Goal: Obtain resource: Download file/media

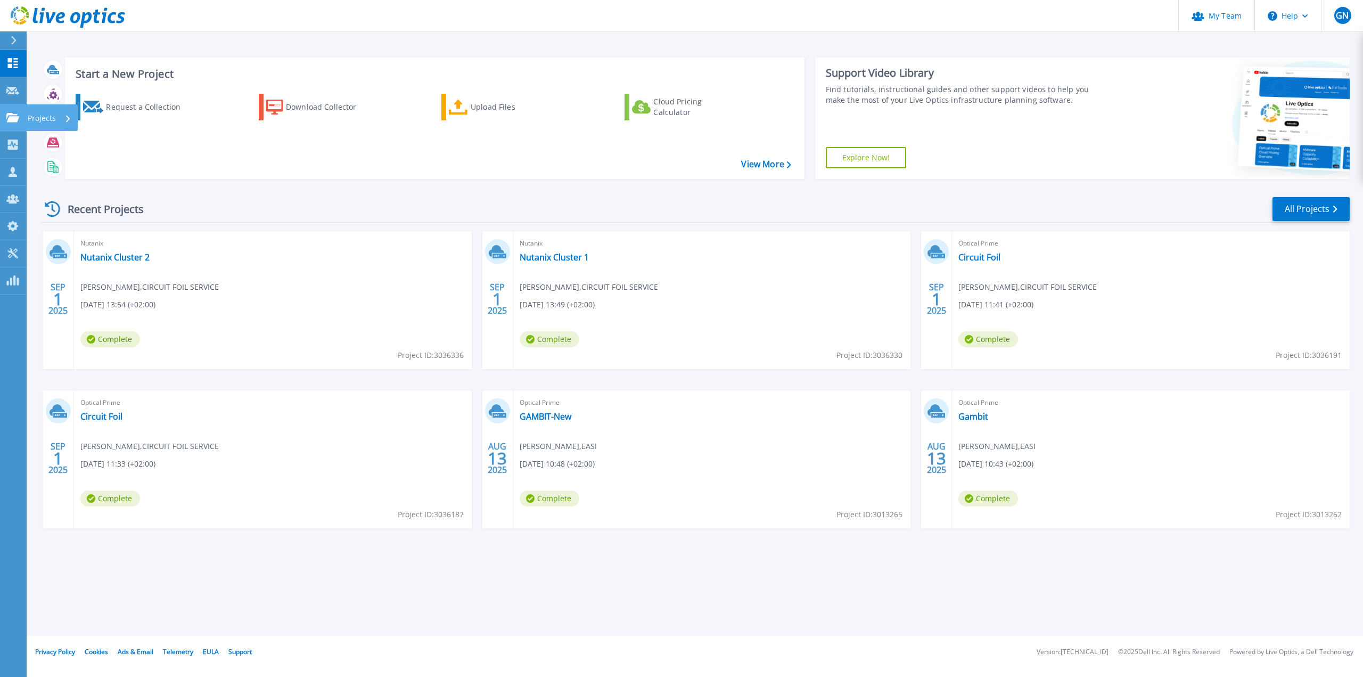
click at [32, 122] on p "Projects" at bounding box center [42, 118] width 28 height 28
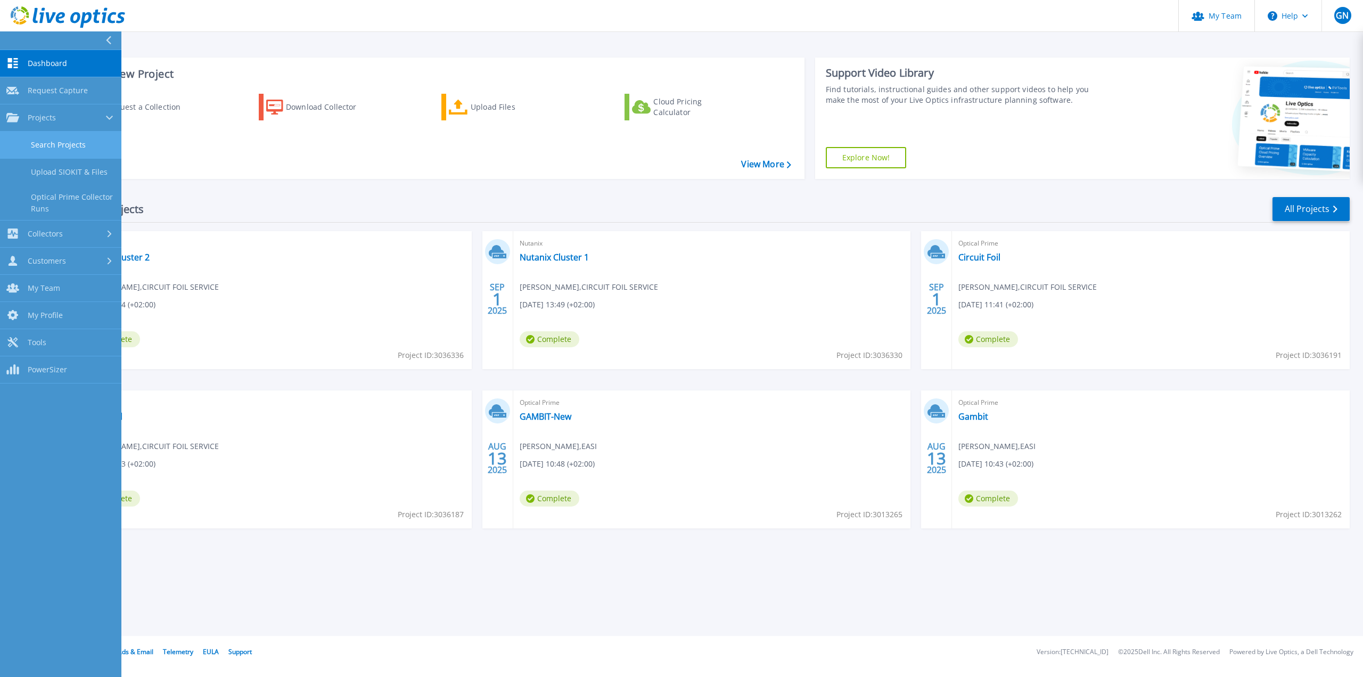
click at [90, 150] on link "Search Projects" at bounding box center [60, 144] width 121 height 27
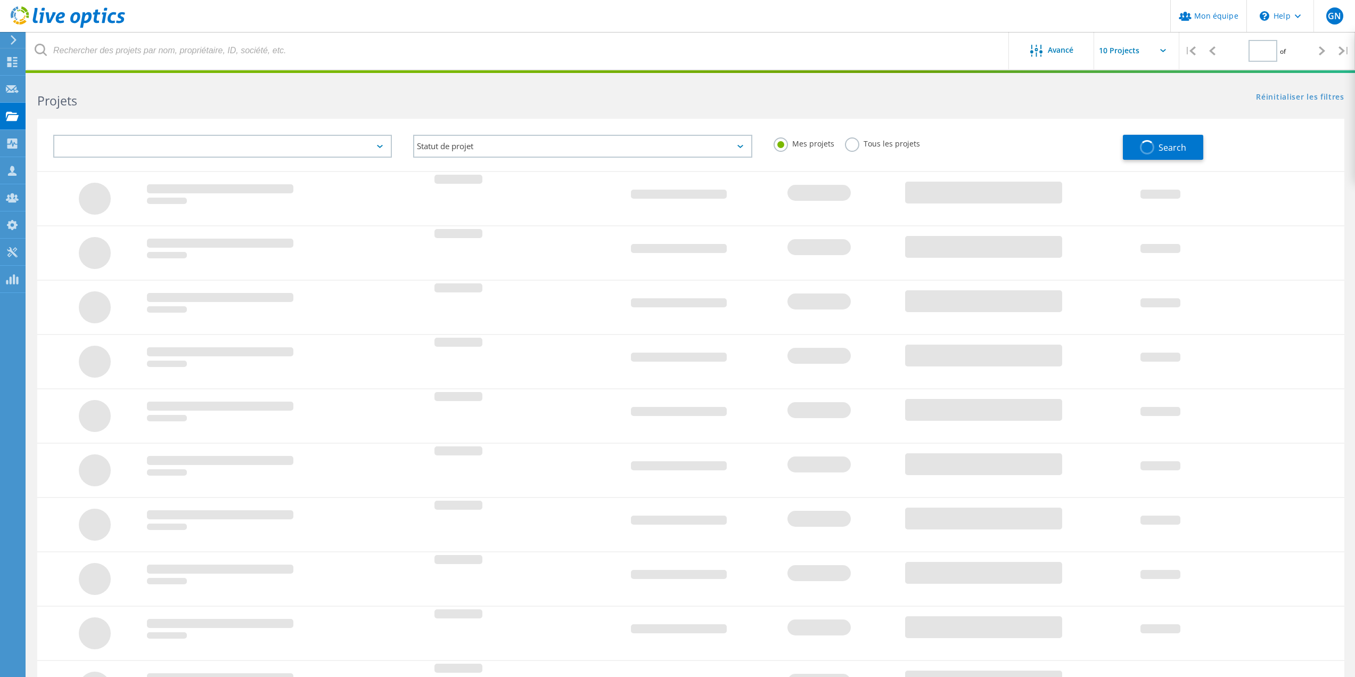
type input "1"
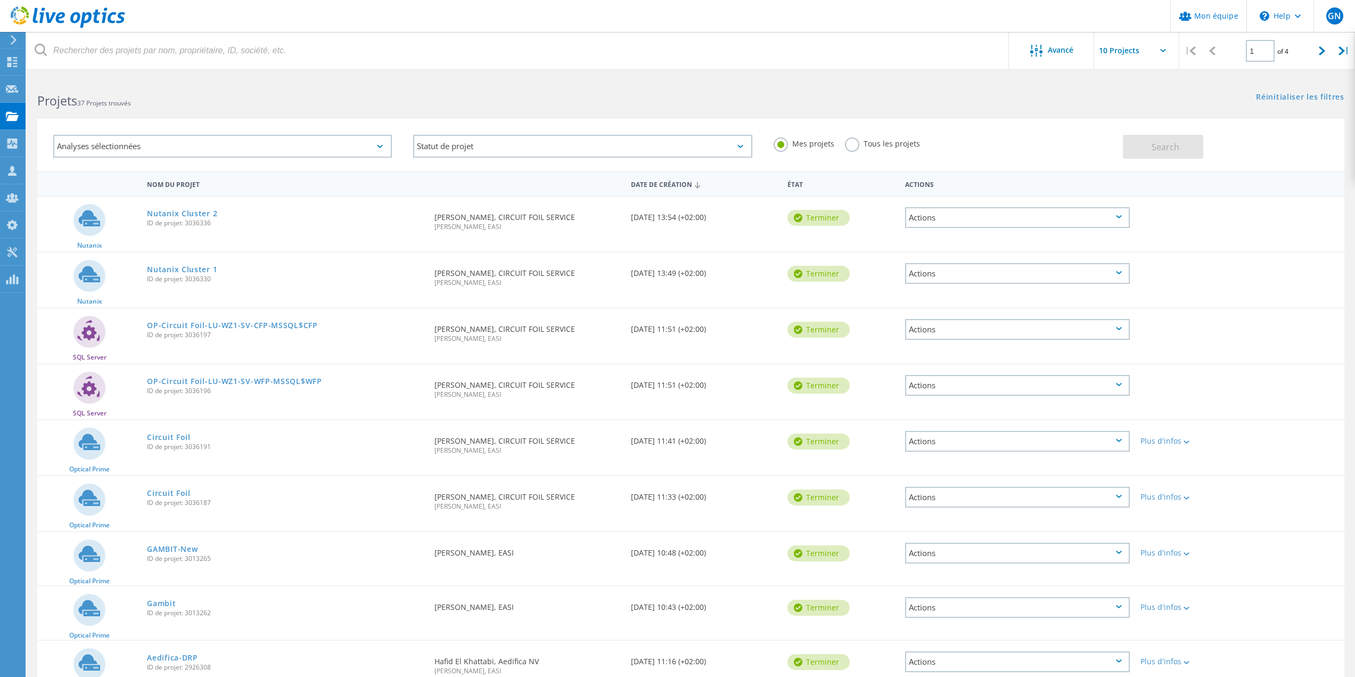
click at [853, 146] on label "Tous les projets" at bounding box center [882, 142] width 75 height 10
click at [0, 0] on input "Tous les projets" at bounding box center [0, 0] width 0 height 0
click at [1158, 148] on span "Search" at bounding box center [1165, 147] width 28 height 12
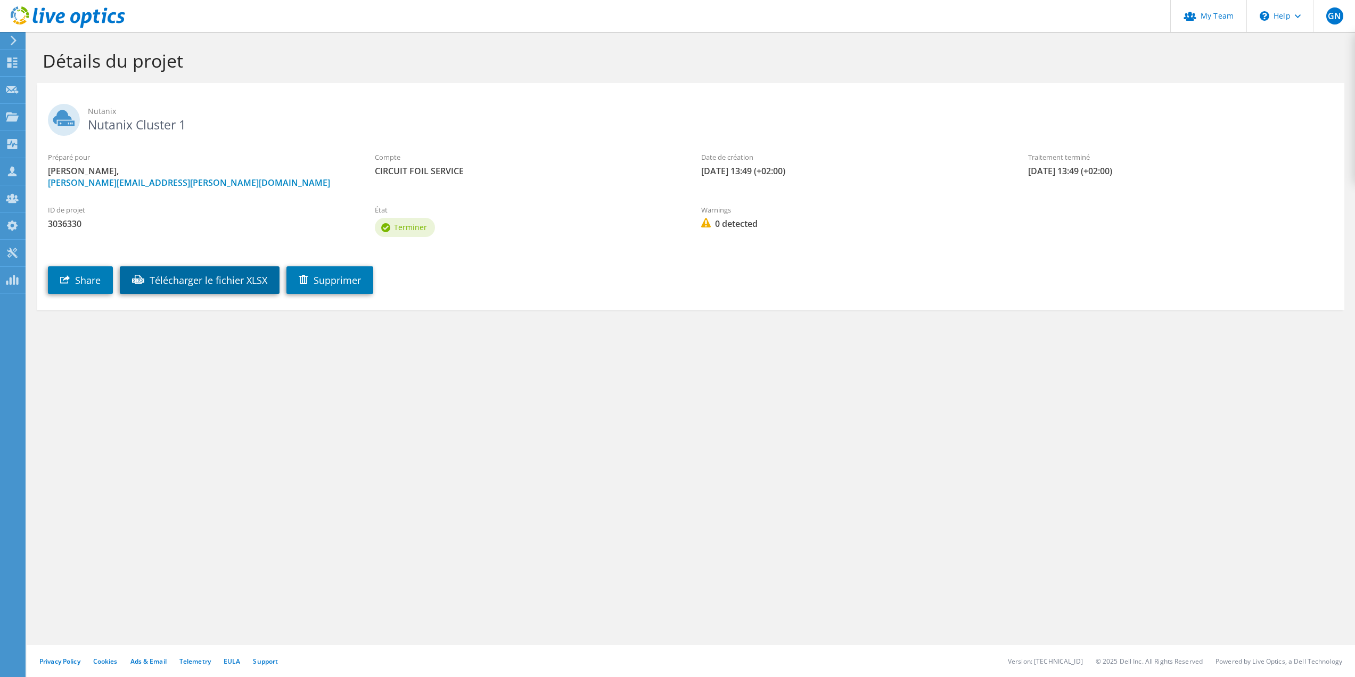
click at [209, 282] on link "Télécharger le fichier XLSX" at bounding box center [200, 280] width 160 height 28
click at [243, 278] on link "Télécharger le fichier XLSX" at bounding box center [200, 280] width 160 height 28
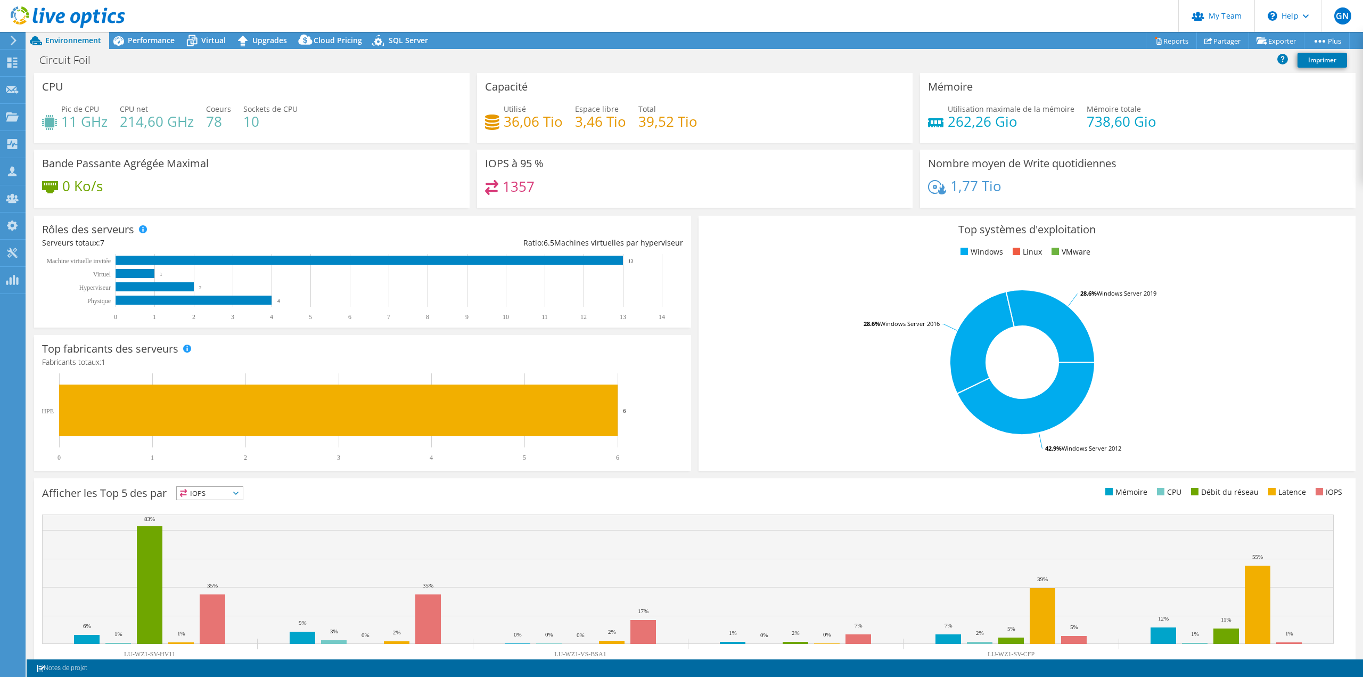
select select "USD"
click at [215, 35] on span "Virtual" at bounding box center [213, 40] width 24 height 10
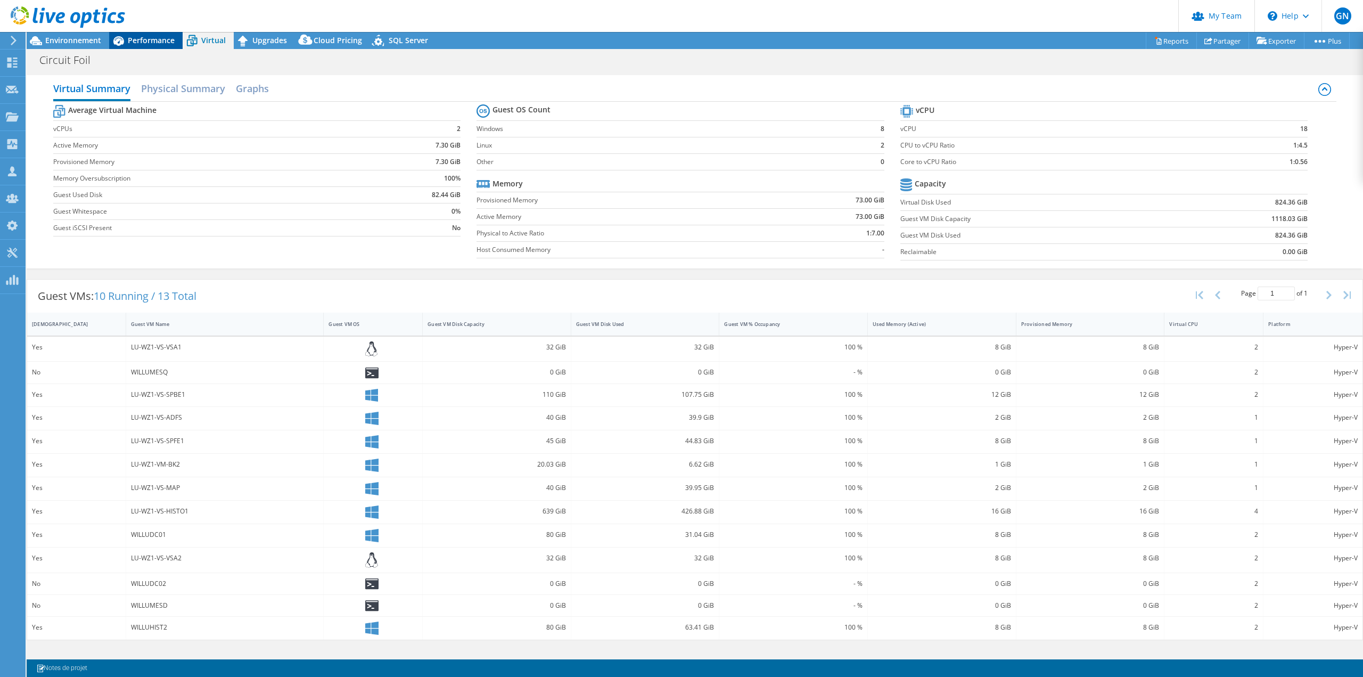
click at [149, 36] on span "Performance" at bounding box center [151, 40] width 47 height 10
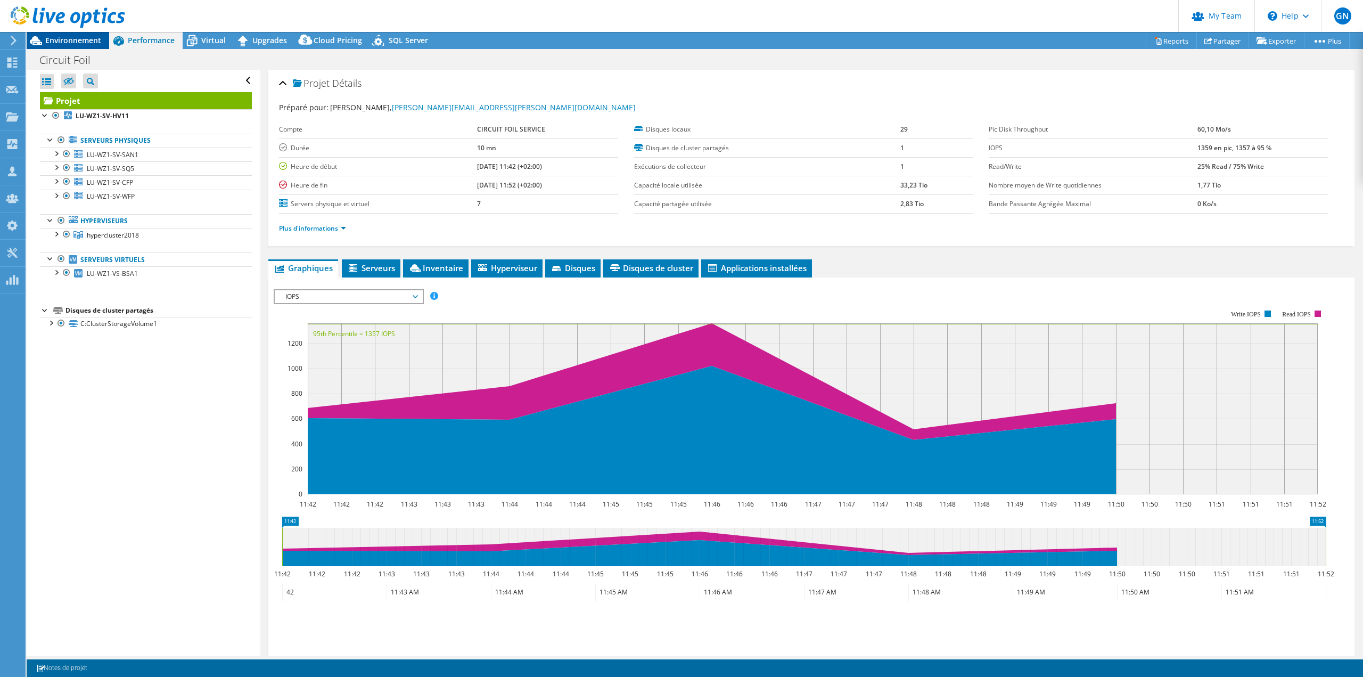
click at [75, 39] on span "Environnement" at bounding box center [73, 40] width 56 height 10
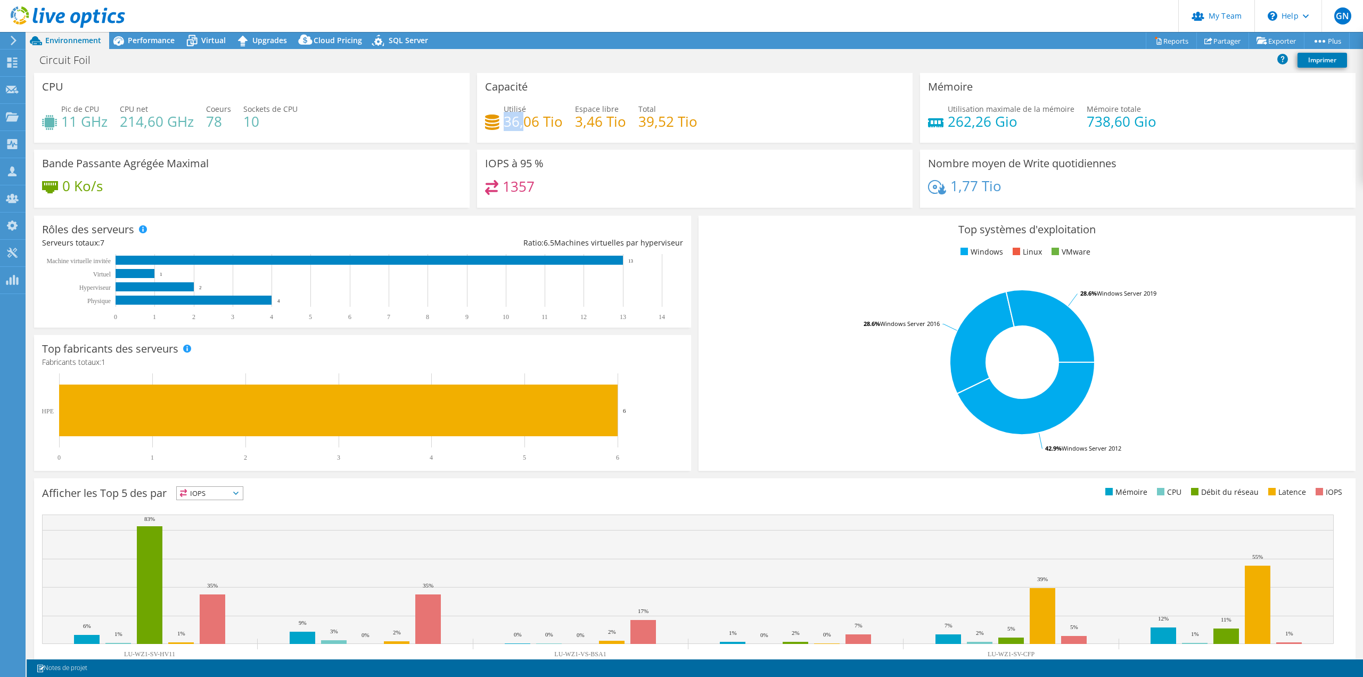
drag, startPoint x: 502, startPoint y: 117, endPoint x: 523, endPoint y: 118, distance: 20.8
click at [523, 118] on h4 "36,06 Tio" at bounding box center [533, 122] width 59 height 12
click at [152, 42] on span "Performance" at bounding box center [151, 40] width 47 height 10
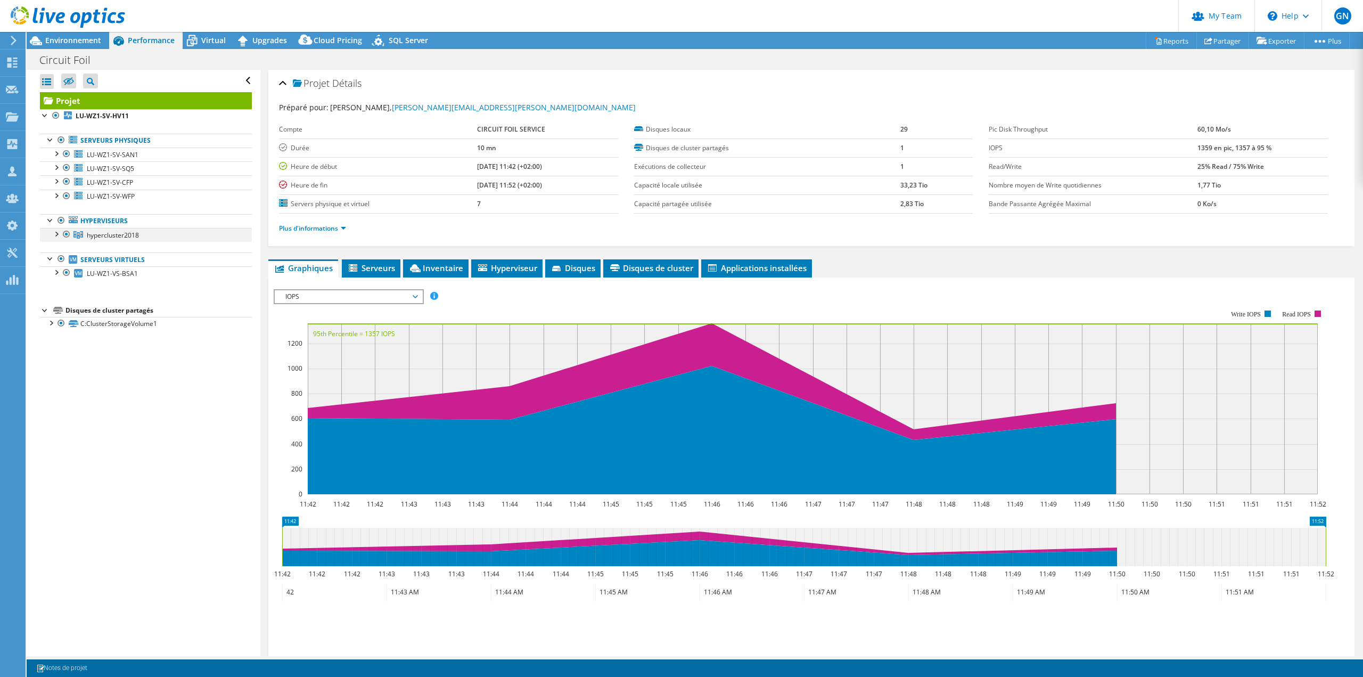
click at [56, 235] on div at bounding box center [56, 233] width 11 height 11
click at [103, 236] on span "hypercluster2018" at bounding box center [113, 234] width 52 height 9
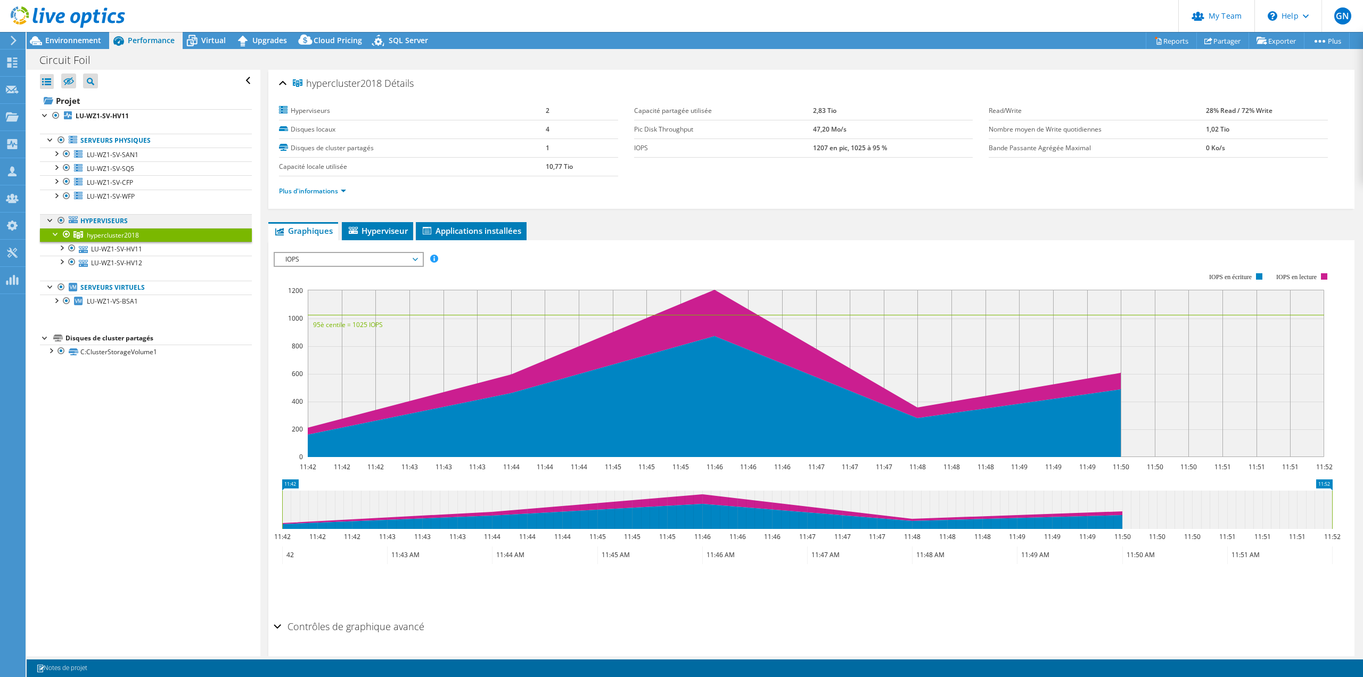
click at [103, 220] on link "Hyperviseurs" at bounding box center [146, 221] width 212 height 14
click at [364, 230] on span "Hyperviseur" at bounding box center [377, 230] width 61 height 11
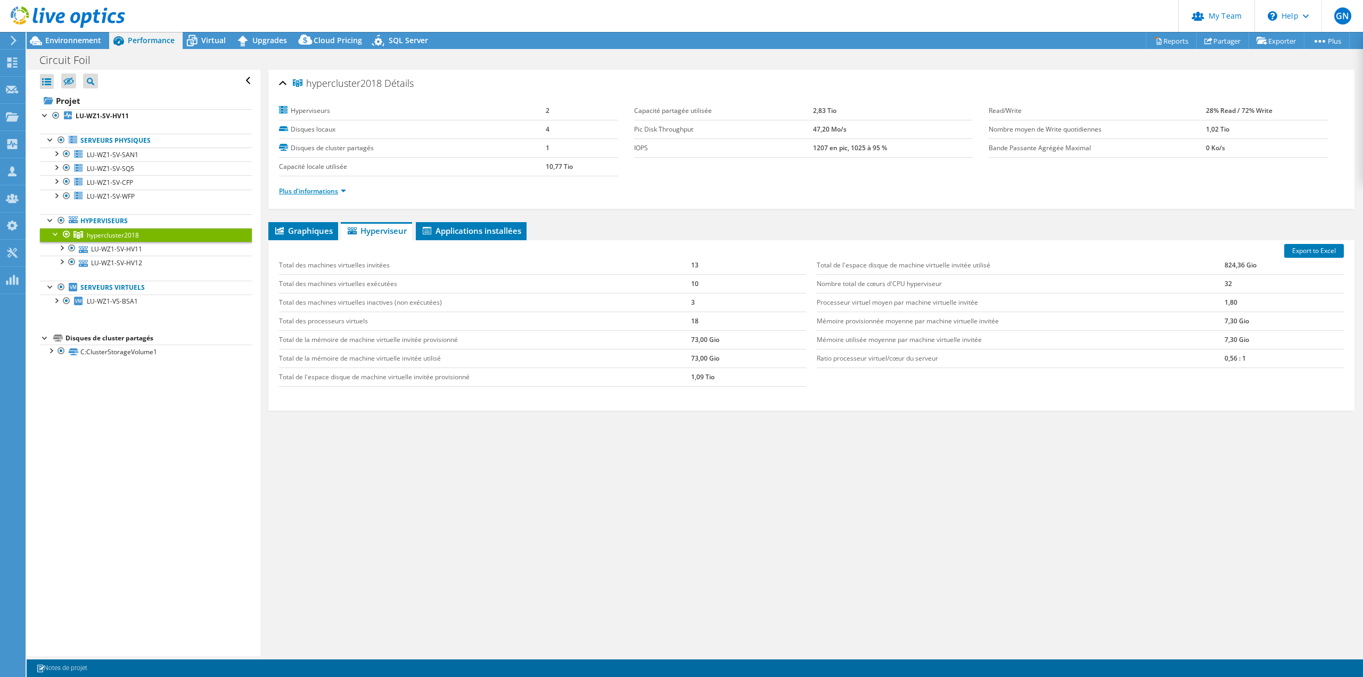
click at [345, 191] on link "Plus d'informations" at bounding box center [312, 190] width 67 height 9
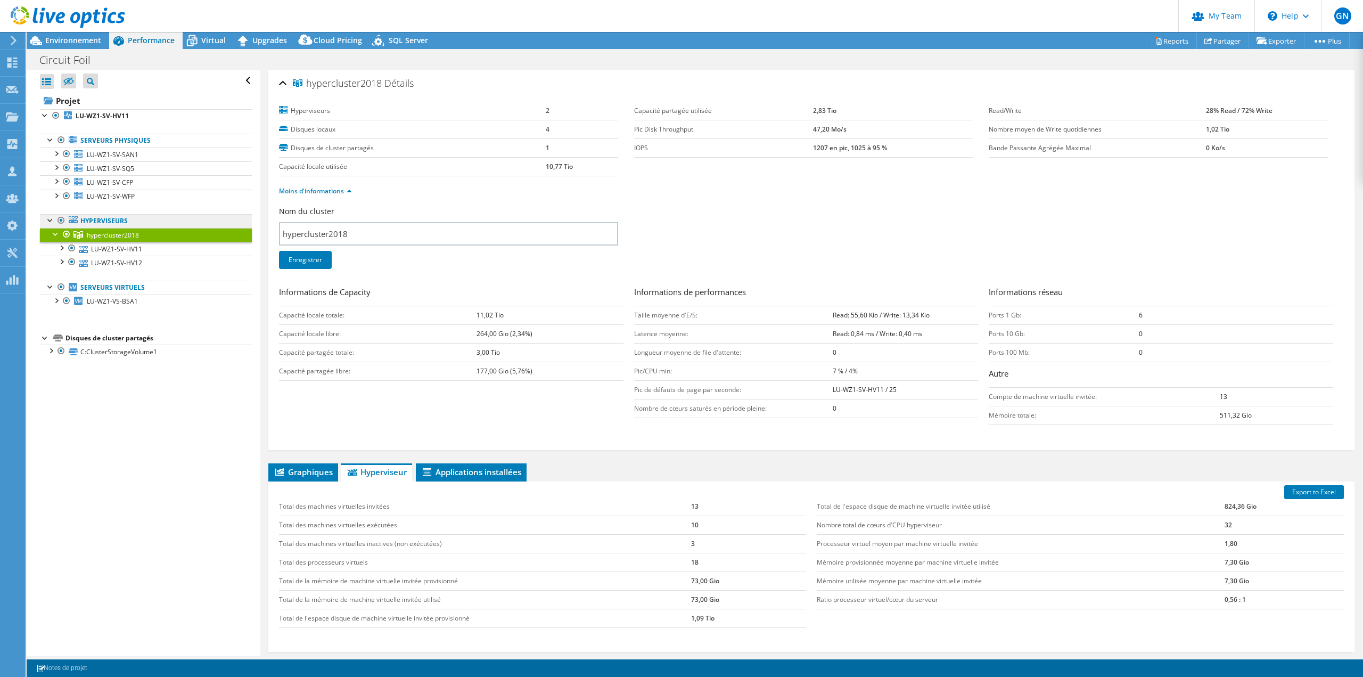
click at [117, 224] on link "Hyperviseurs" at bounding box center [146, 221] width 212 height 14
click at [90, 221] on link "Hyperviseurs" at bounding box center [146, 221] width 212 height 14
click at [89, 218] on link "Hyperviseurs" at bounding box center [146, 221] width 212 height 14
click at [74, 219] on icon at bounding box center [73, 219] width 9 height 7
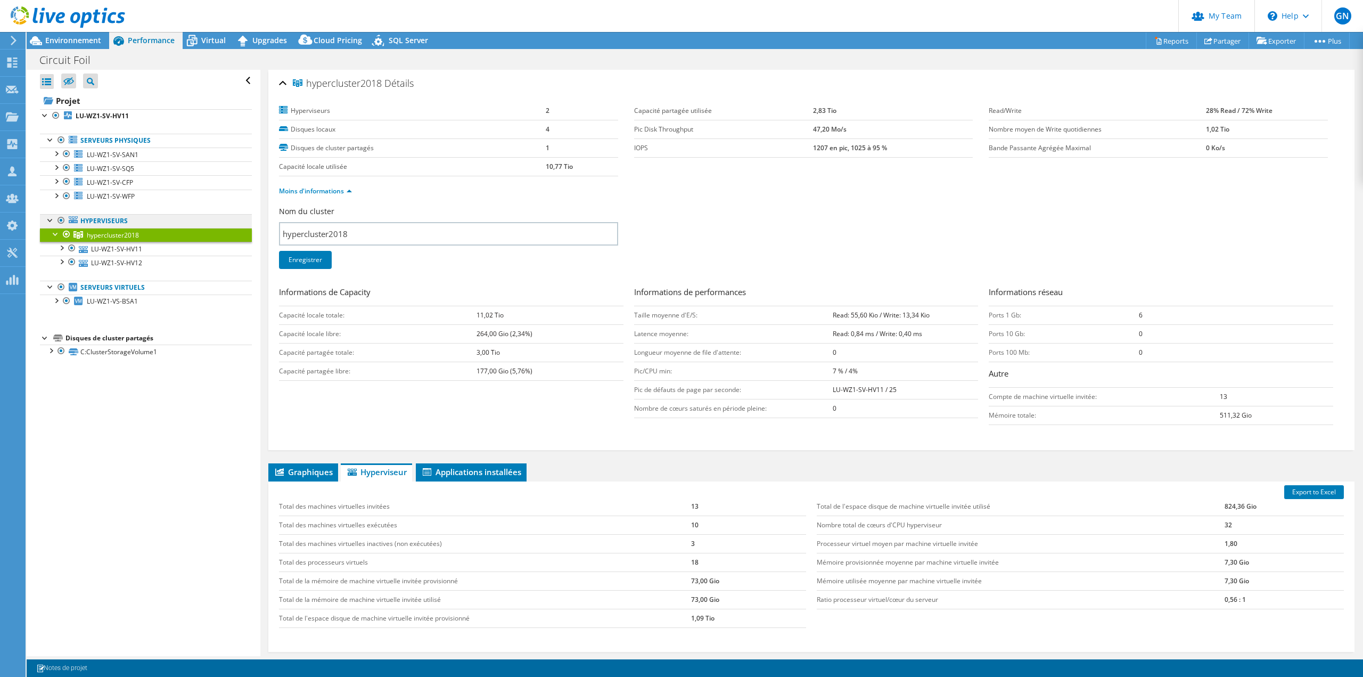
click at [101, 219] on link "Hyperviseurs" at bounding box center [146, 221] width 212 height 14
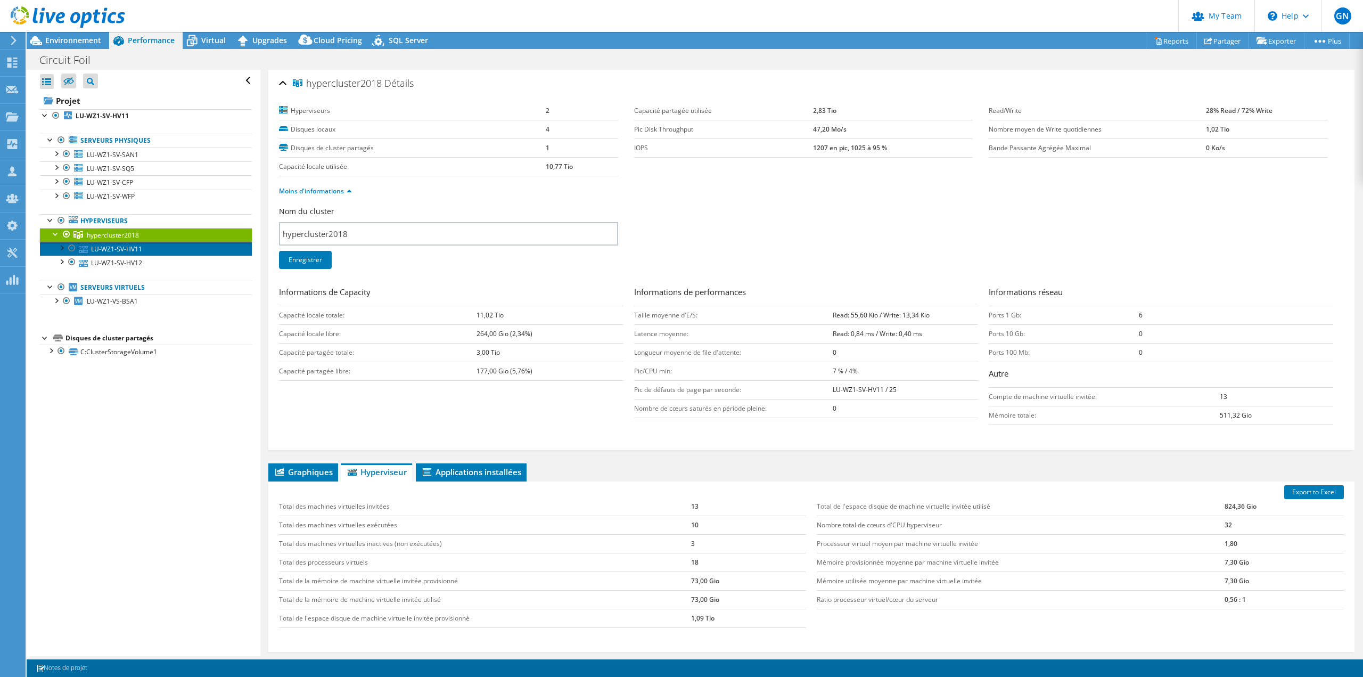
click at [109, 247] on link "LU-WZ1-SV-HV11" at bounding box center [146, 249] width 212 height 14
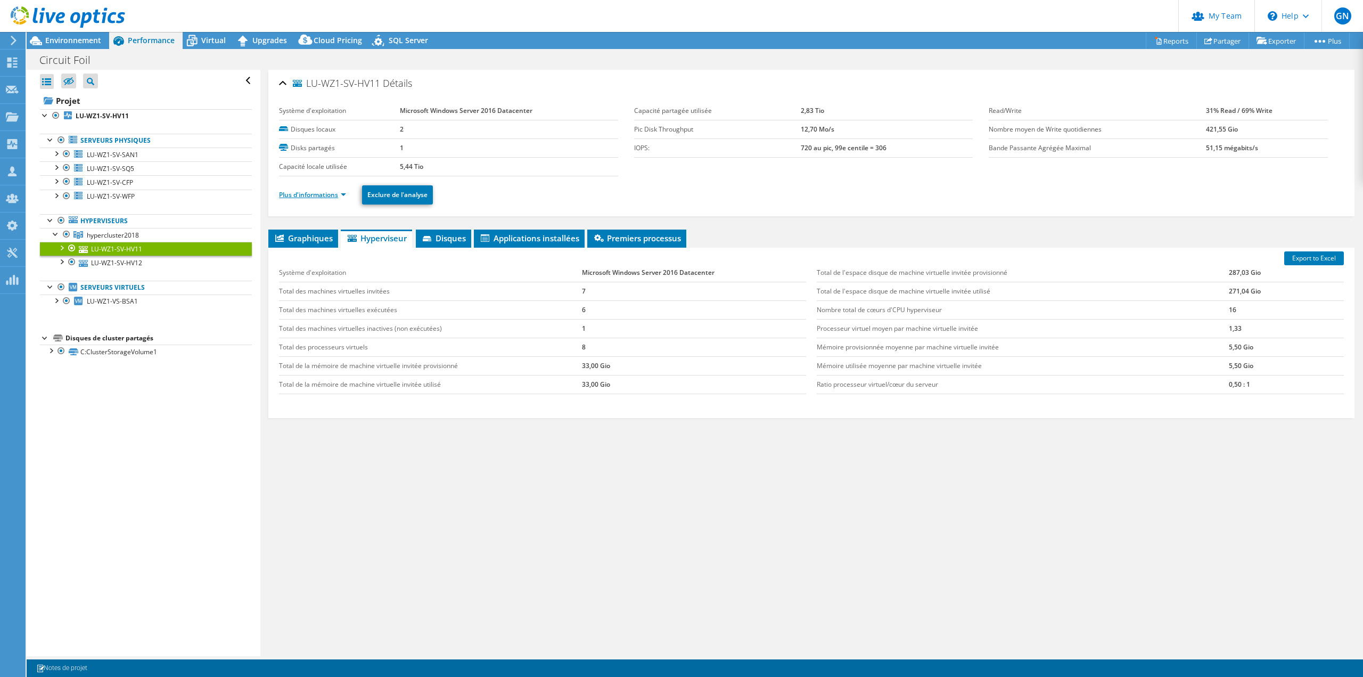
click at [344, 197] on link "Plus d'informations" at bounding box center [312, 194] width 67 height 9
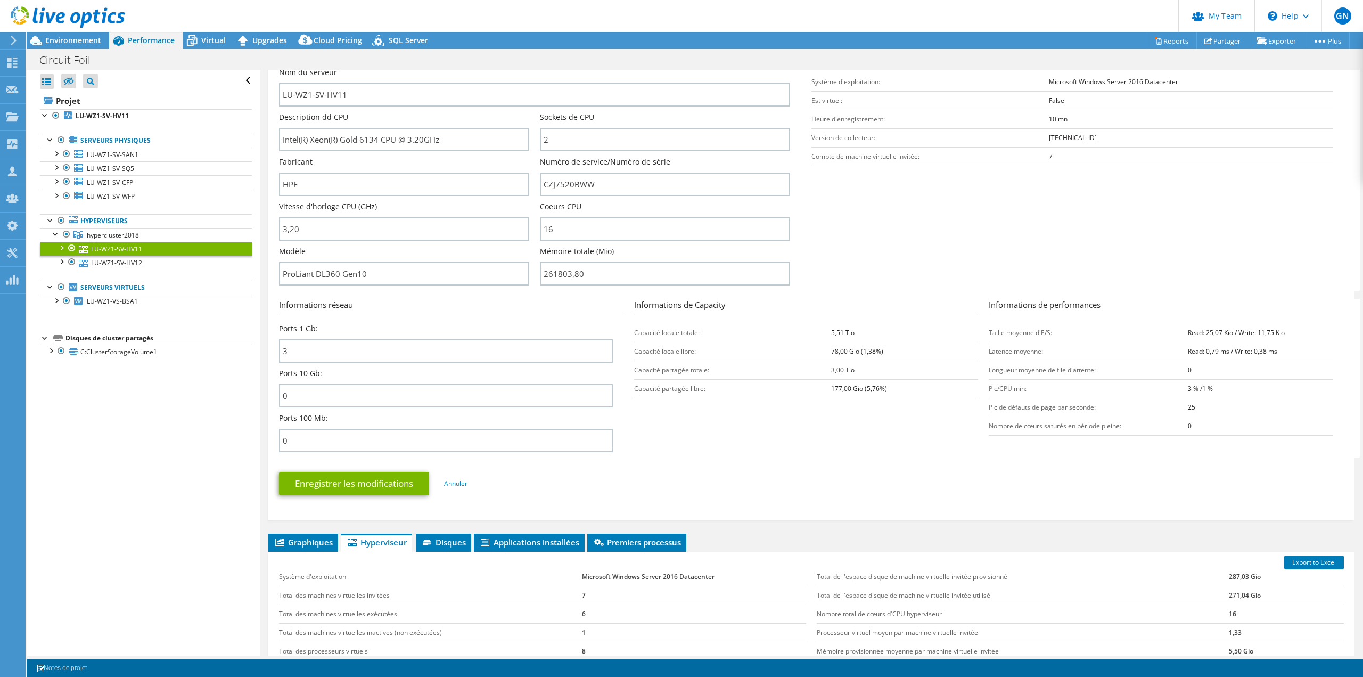
scroll to position [75, 0]
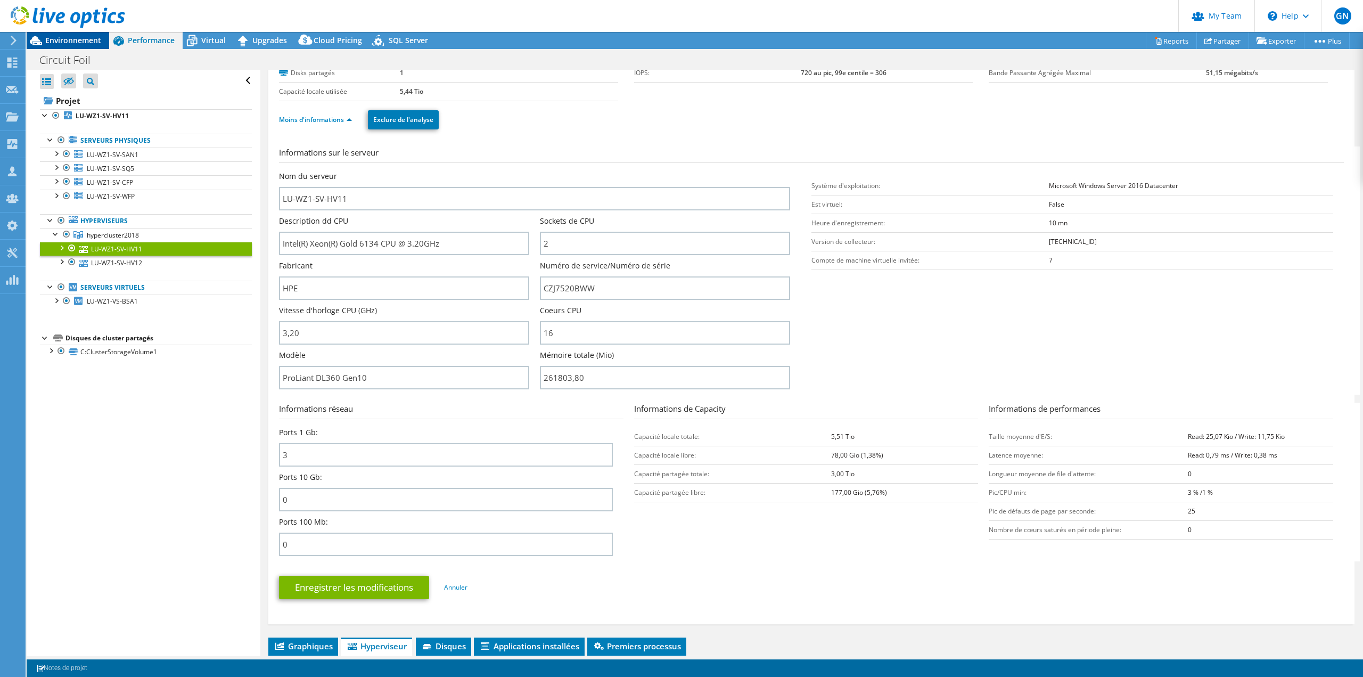
click at [92, 44] on span "Environnement" at bounding box center [73, 40] width 56 height 10
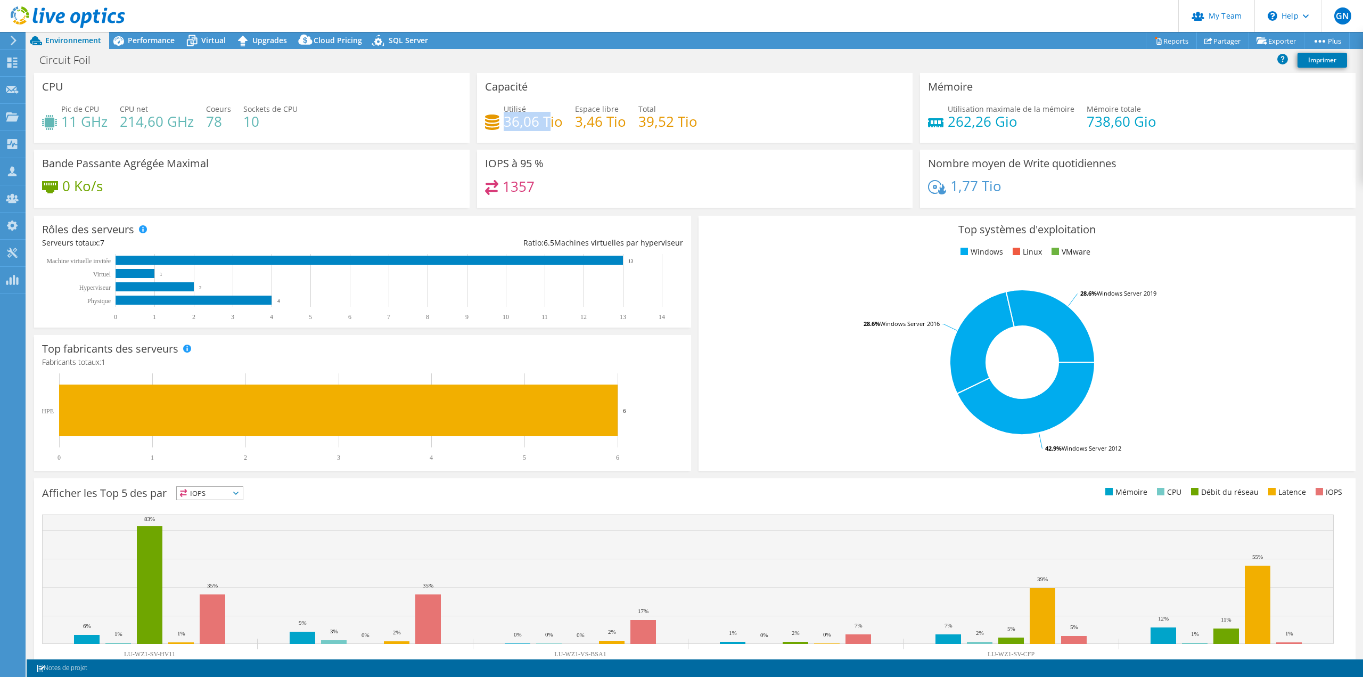
drag, startPoint x: 502, startPoint y: 119, endPoint x: 547, endPoint y: 119, distance: 44.7
click at [547, 119] on h4 "36,06 Tio" at bounding box center [533, 122] width 59 height 12
drag, startPoint x: 505, startPoint y: 121, endPoint x: 510, endPoint y: 120, distance: 5.4
click at [506, 121] on h4 "36,06 Tio" at bounding box center [533, 122] width 59 height 12
click at [188, 42] on icon at bounding box center [192, 40] width 19 height 19
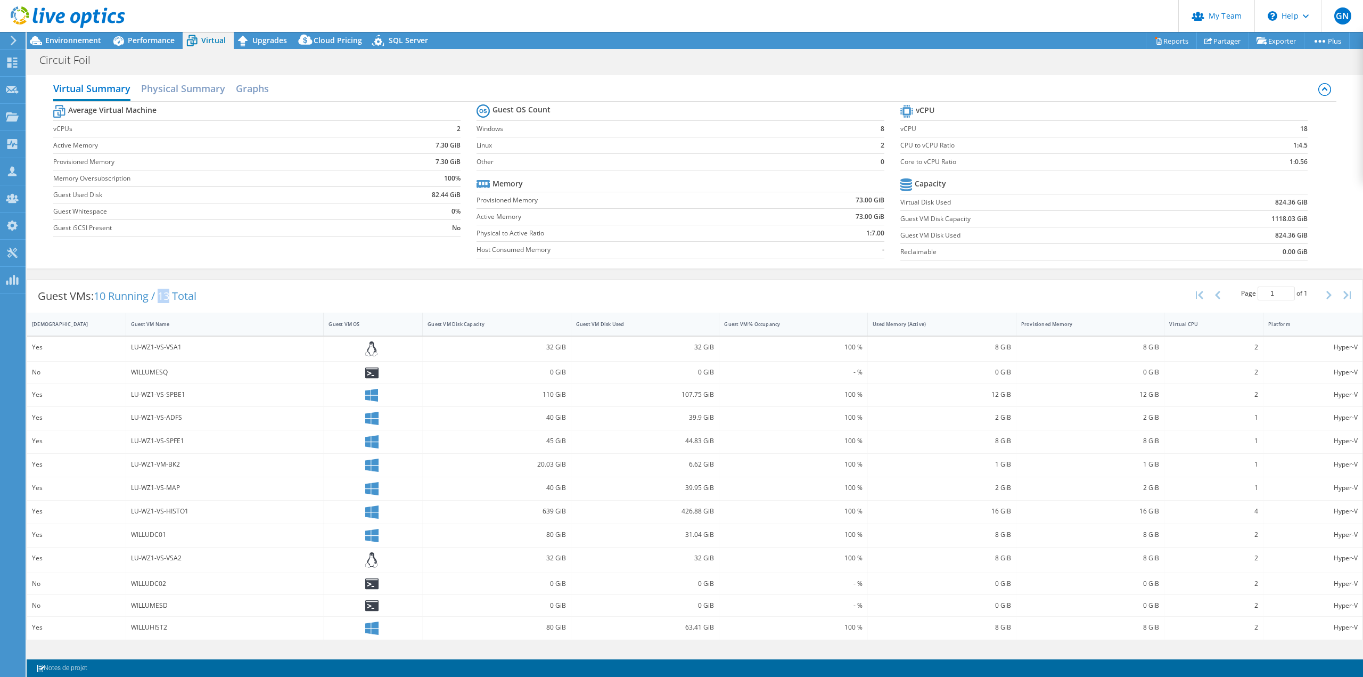
drag, startPoint x: 163, startPoint y: 296, endPoint x: 173, endPoint y: 296, distance: 10.1
click at [173, 296] on span "10 Running / 13 Total" at bounding box center [145, 296] width 103 height 14
click at [307, 292] on div "Guest VMs: 10 Running / 13 Total Page 1 of 1 5 rows 10 rows 20 rows 25 rows 50 …" at bounding box center [694, 295] width 1335 height 33
drag, startPoint x: 1272, startPoint y: 217, endPoint x: 1305, endPoint y: 215, distance: 33.6
click at [1305, 215] on b "1118.03 GiB" at bounding box center [1289, 218] width 36 height 11
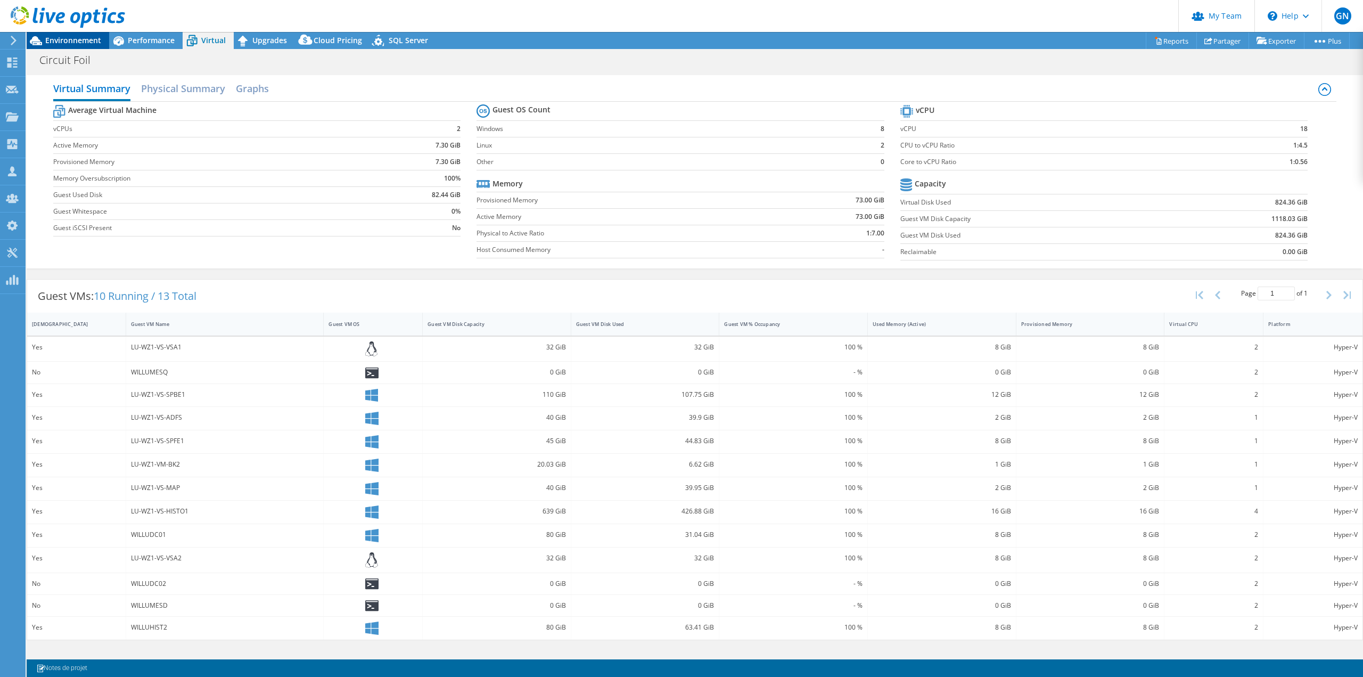
click at [76, 42] on span "Environnement" at bounding box center [73, 40] width 56 height 10
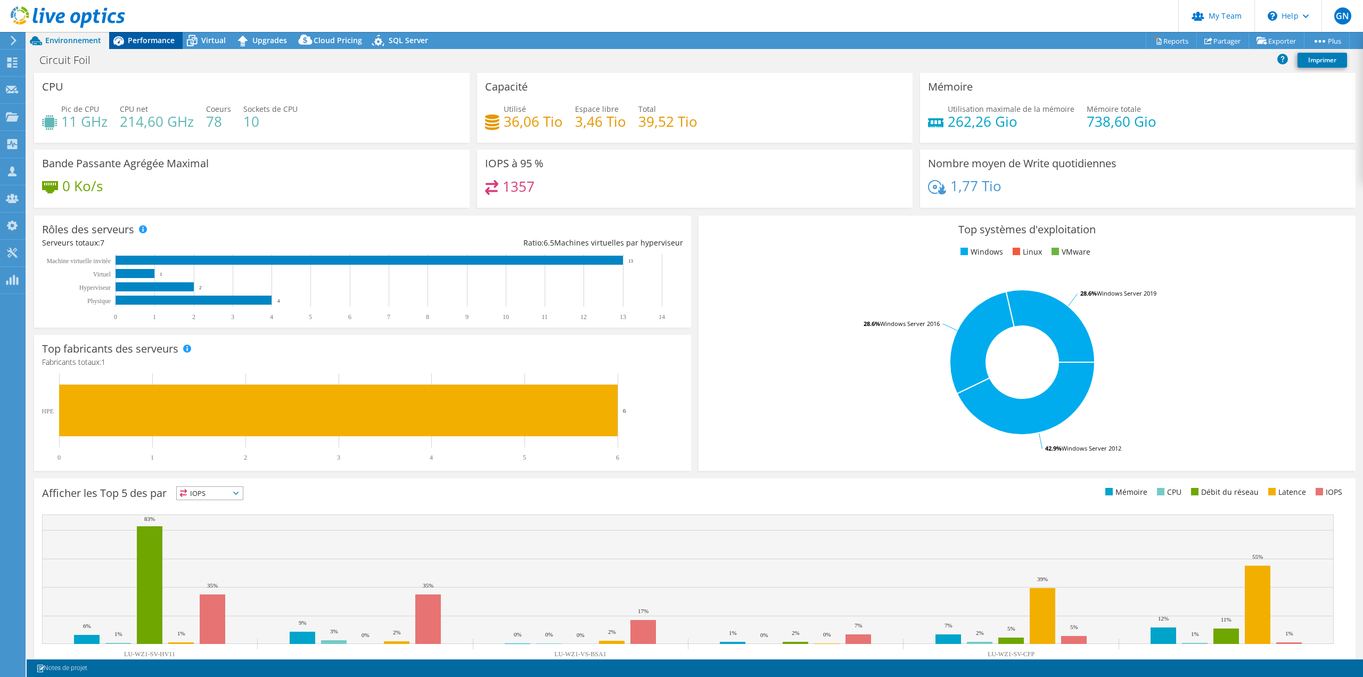
click at [135, 43] on span "Performance" at bounding box center [151, 40] width 47 height 10
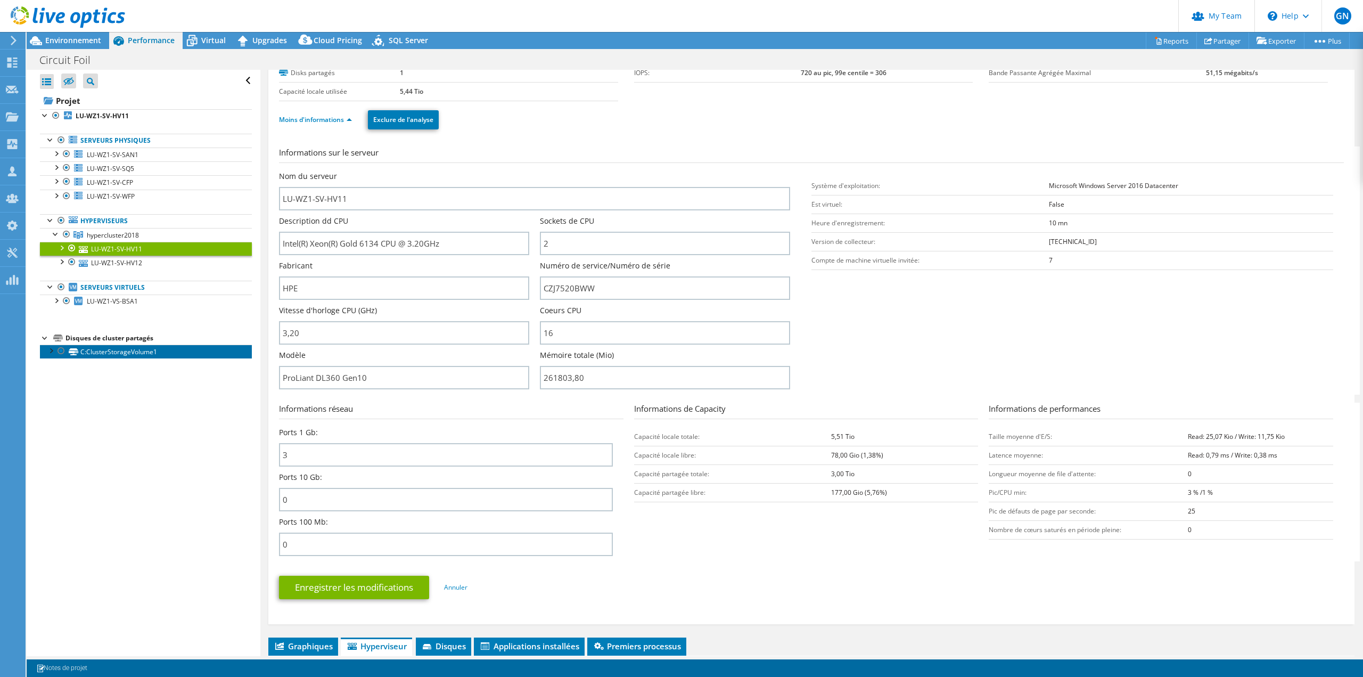
click at [130, 350] on link "C:ClusterStorageVolume1" at bounding box center [146, 351] width 212 height 14
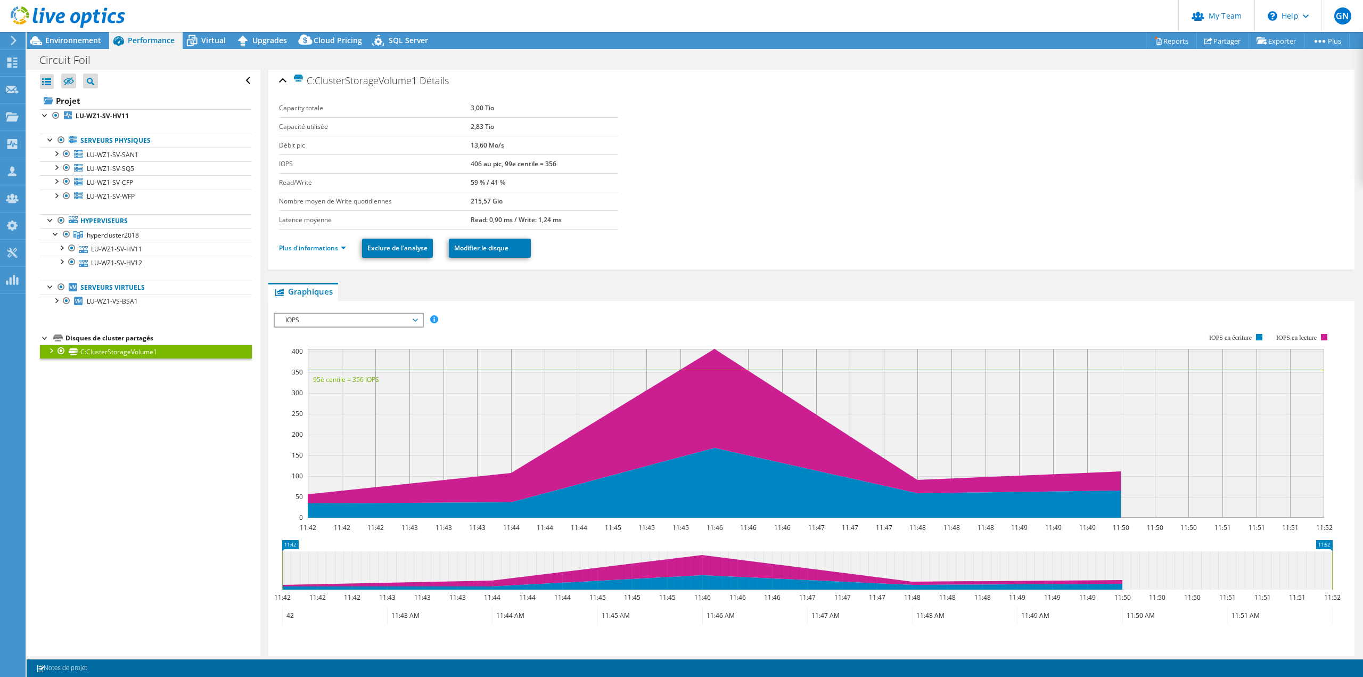
scroll to position [0, 0]
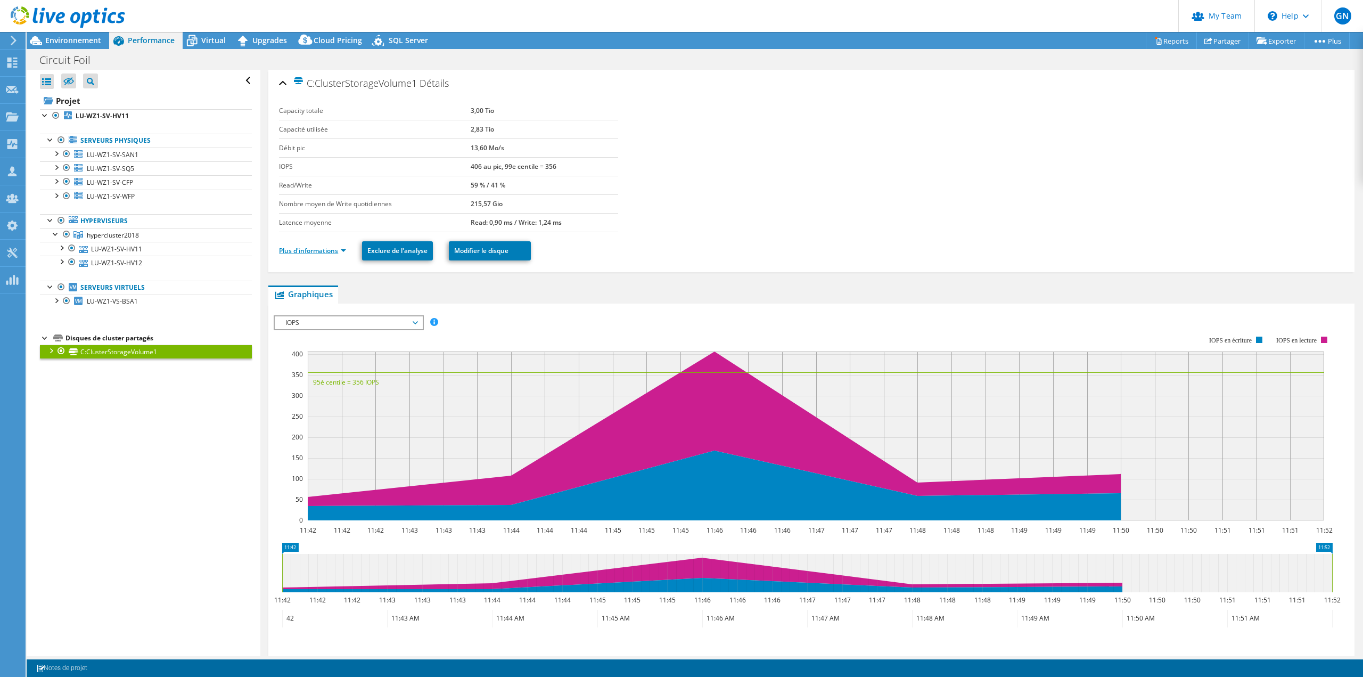
click at [320, 253] on link "Plus d'informations" at bounding box center [312, 250] width 67 height 9
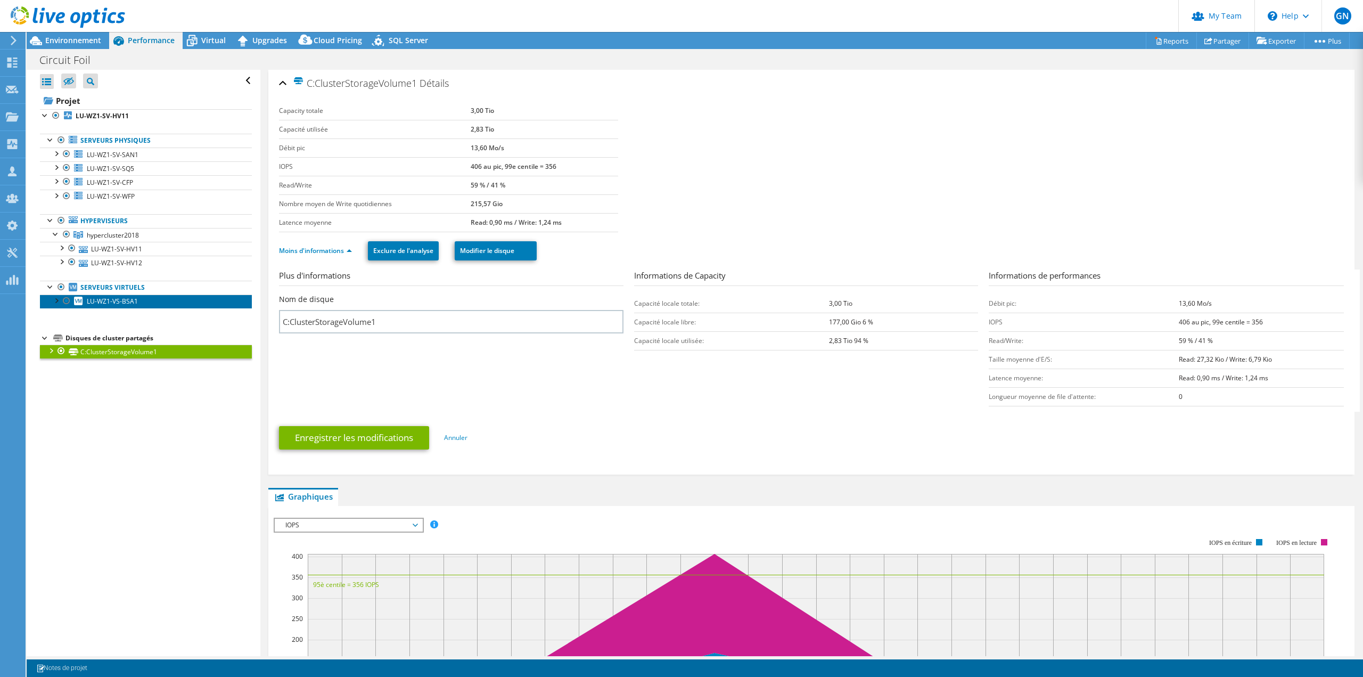
click at [125, 300] on span "LU-WZ1-VS-BSA1" at bounding box center [112, 300] width 51 height 9
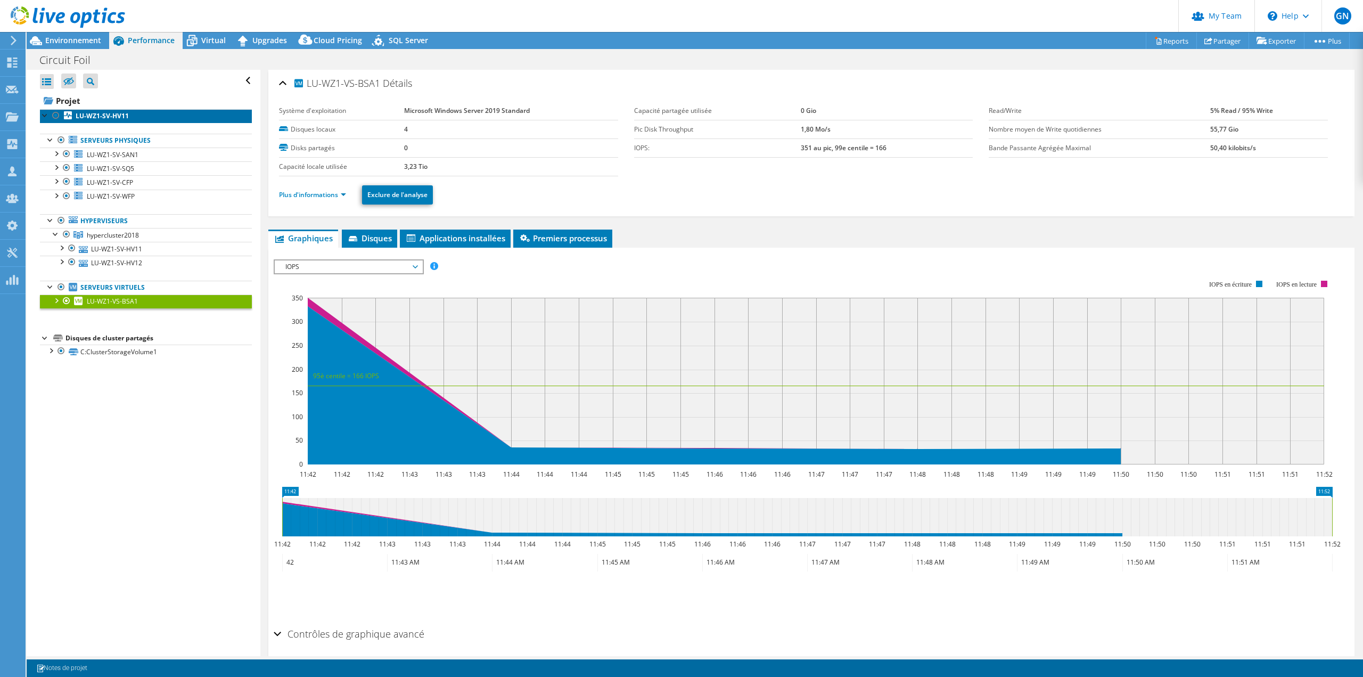
click at [105, 115] on b "LU-WZ1-SV-HV11" at bounding box center [102, 115] width 53 height 9
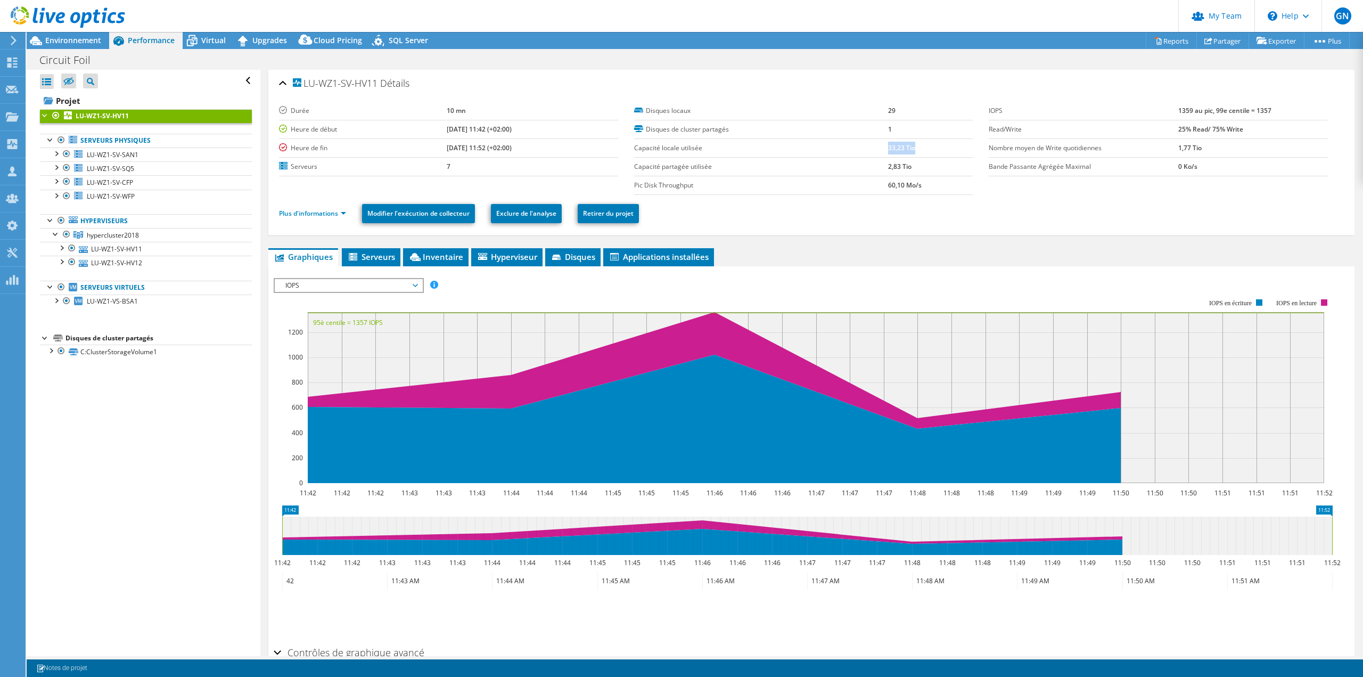
drag, startPoint x: 883, startPoint y: 149, endPoint x: 916, endPoint y: 149, distance: 32.5
click at [916, 149] on td "33,23 Tio" at bounding box center [930, 147] width 85 height 19
click at [111, 118] on b "LU-WZ1-SV-HV11" at bounding box center [102, 115] width 53 height 9
click at [43, 116] on div at bounding box center [45, 114] width 11 height 11
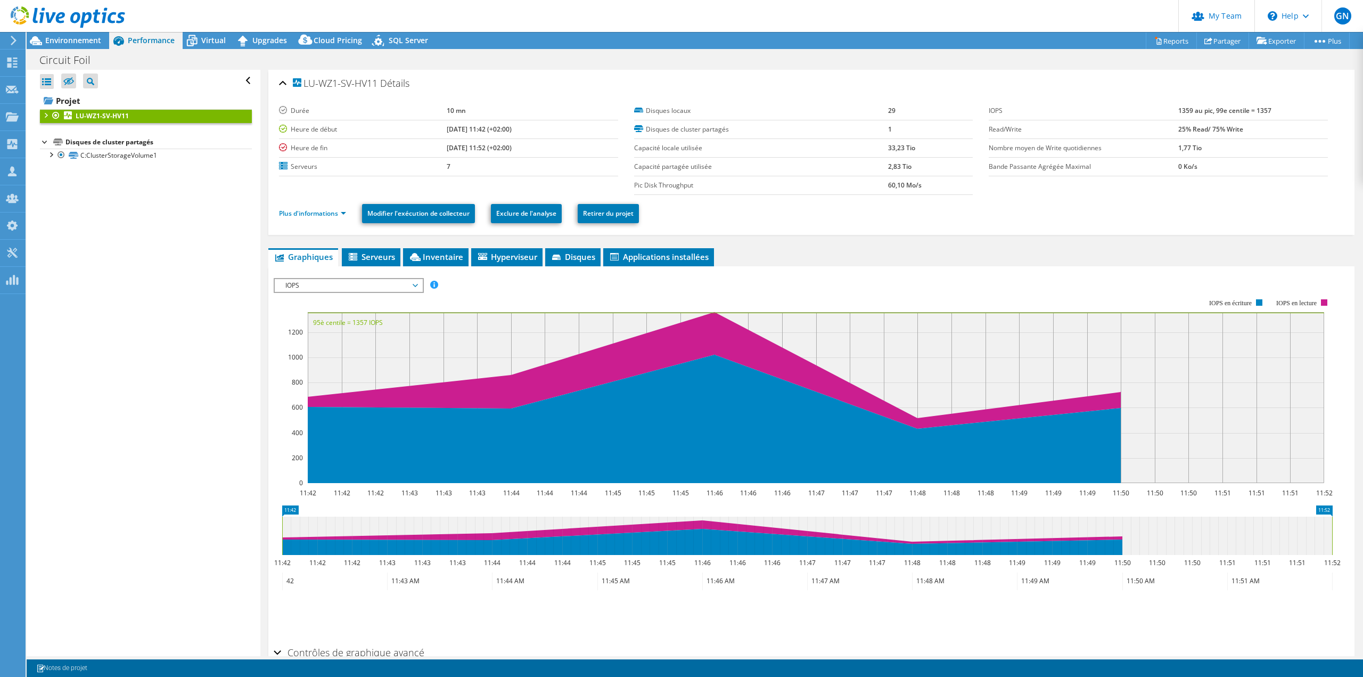
click at [43, 116] on div at bounding box center [45, 114] width 11 height 11
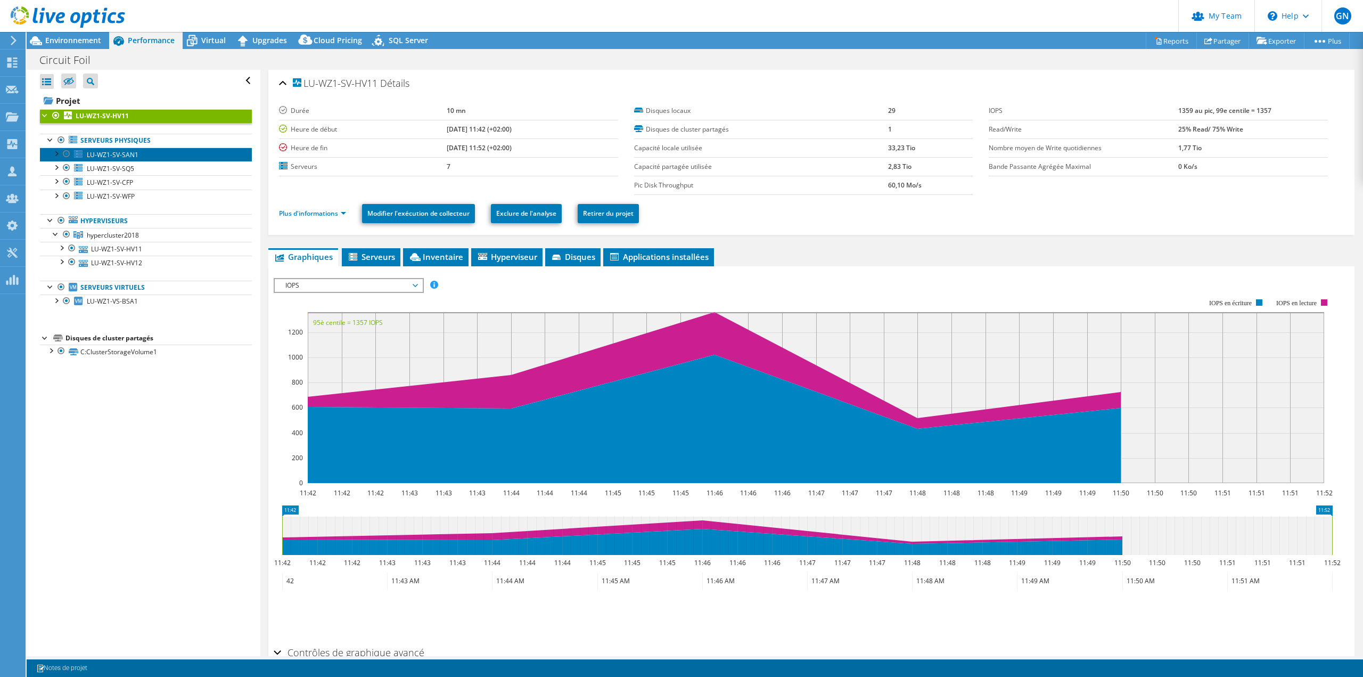
click at [145, 154] on link "LU-WZ1-SV-SAN1" at bounding box center [146, 154] width 212 height 14
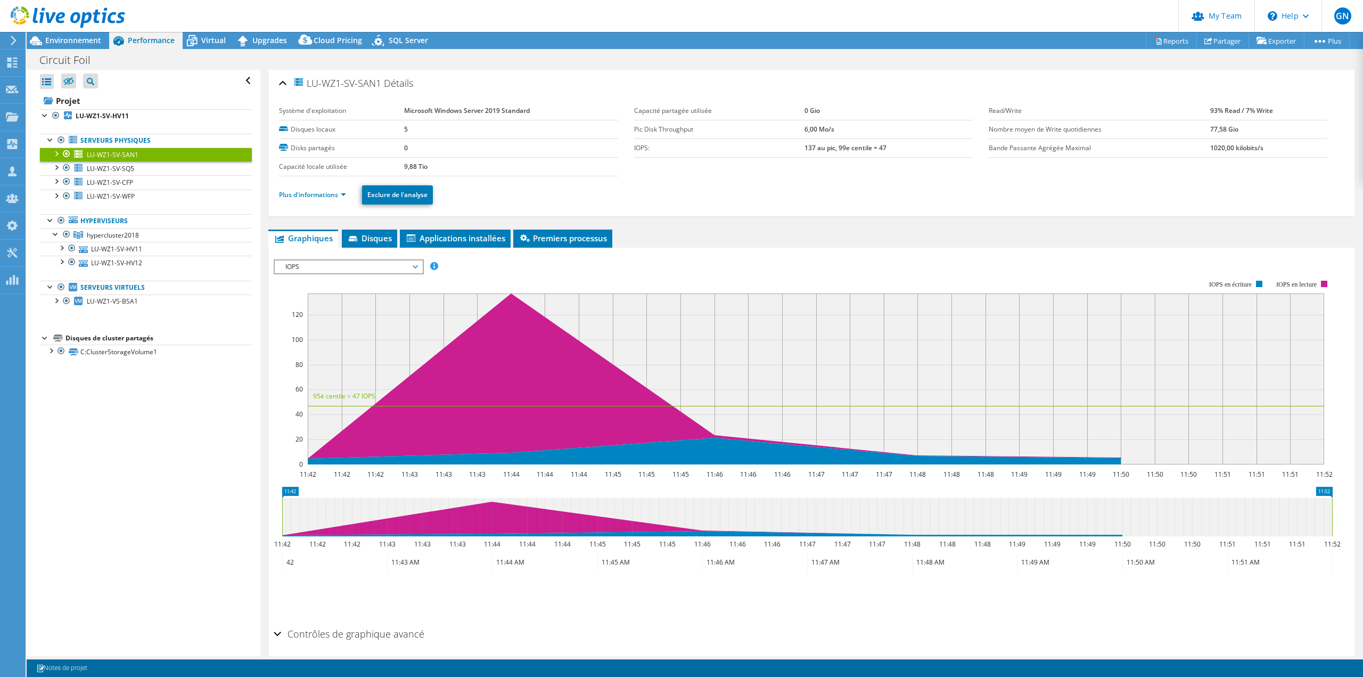
drag, startPoint x: 401, startPoint y: 167, endPoint x: 433, endPoint y: 166, distance: 32.5
click at [433, 166] on tr "Capacité locale utilisée 9,88 Tio" at bounding box center [448, 166] width 339 height 19
click at [119, 168] on span "LU-WZ1-SV-SQ5" at bounding box center [110, 168] width 47 height 9
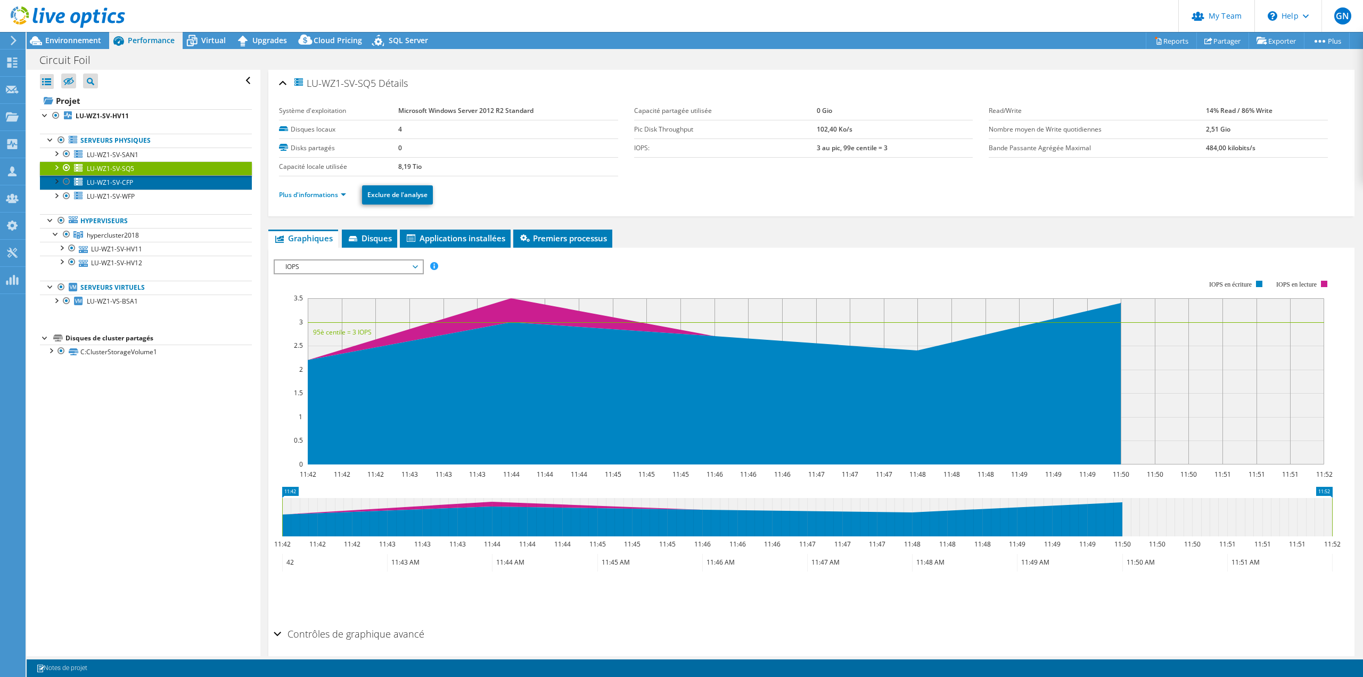
click at [120, 183] on span "LU-WZ1-SV-CFP" at bounding box center [110, 182] width 46 height 9
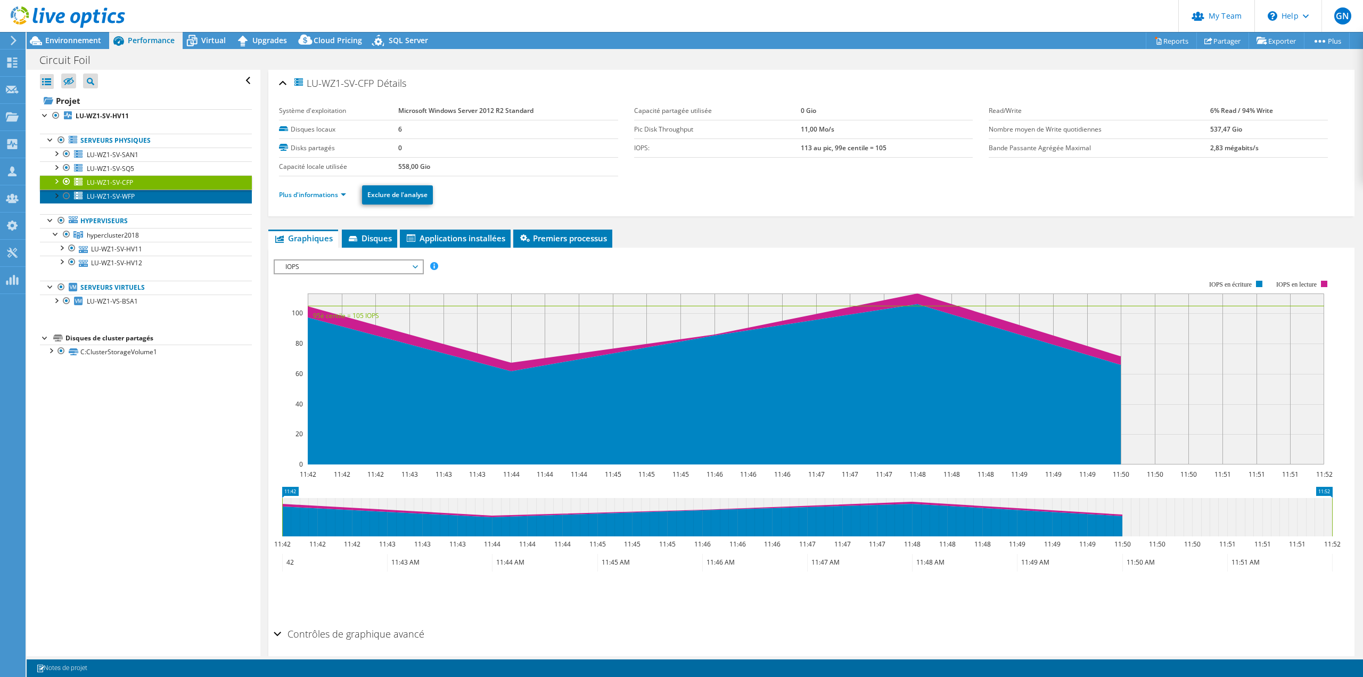
click at [121, 199] on span "LU-WZ1-SV-WFP" at bounding box center [111, 196] width 48 height 9
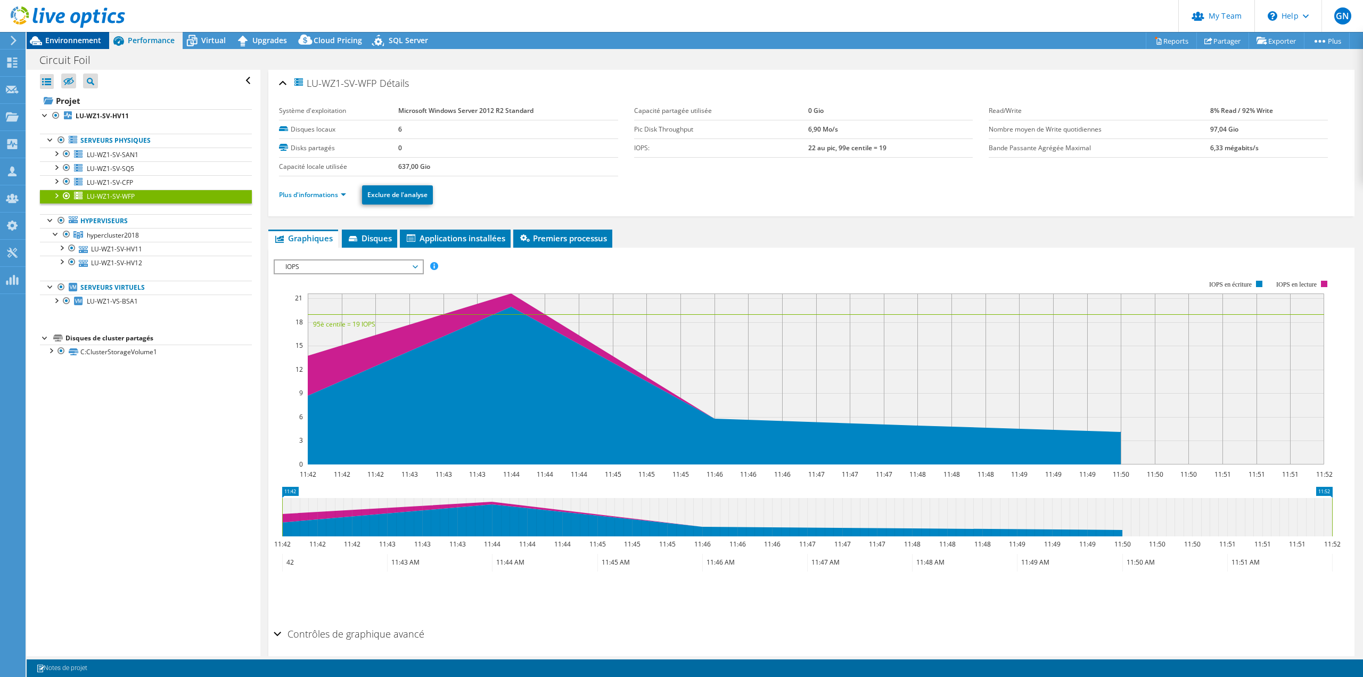
click at [64, 42] on span "Environnement" at bounding box center [73, 40] width 56 height 10
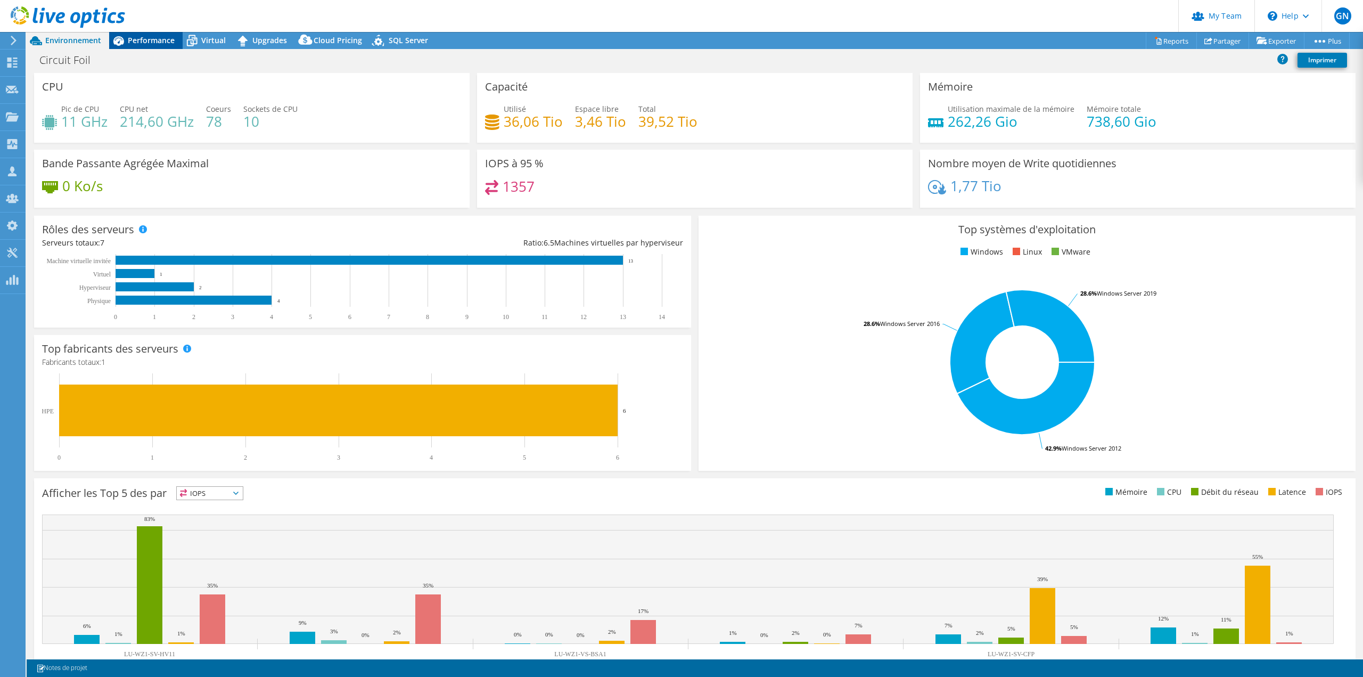
click at [136, 42] on span "Performance" at bounding box center [151, 40] width 47 height 10
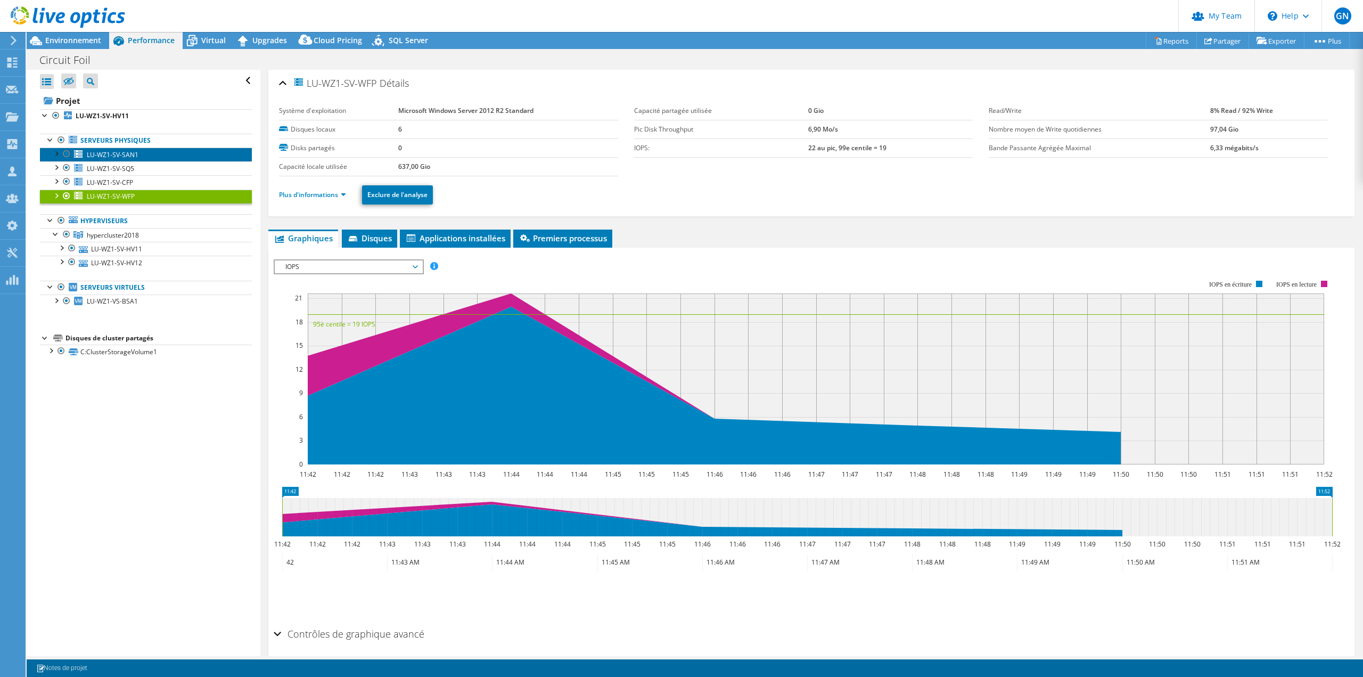
click at [126, 155] on span "LU-WZ1-SV-SAN1" at bounding box center [113, 154] width 52 height 9
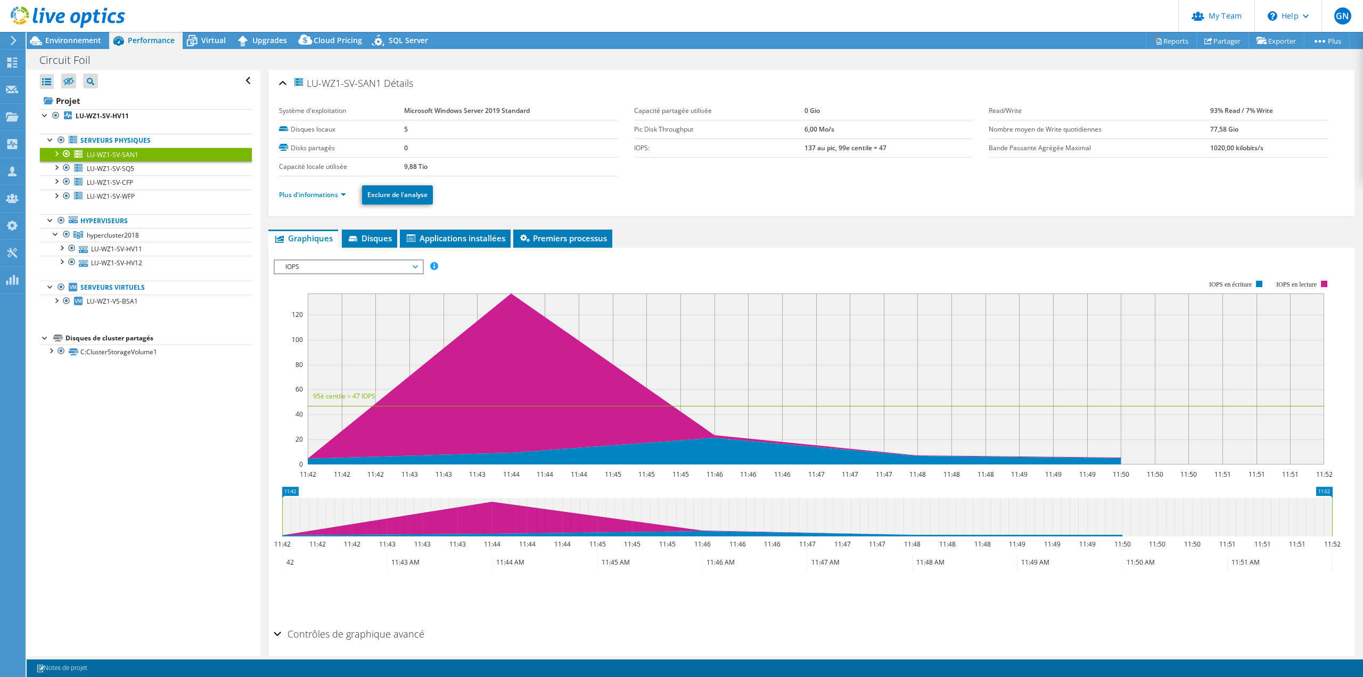
drag, startPoint x: 398, startPoint y: 163, endPoint x: 423, endPoint y: 166, distance: 25.2
click at [423, 166] on tr "Capacité locale utilisée 9,88 Tio" at bounding box center [448, 166] width 339 height 19
click at [139, 167] on link "LU-WZ1-SV-SQ5" at bounding box center [146, 168] width 212 height 14
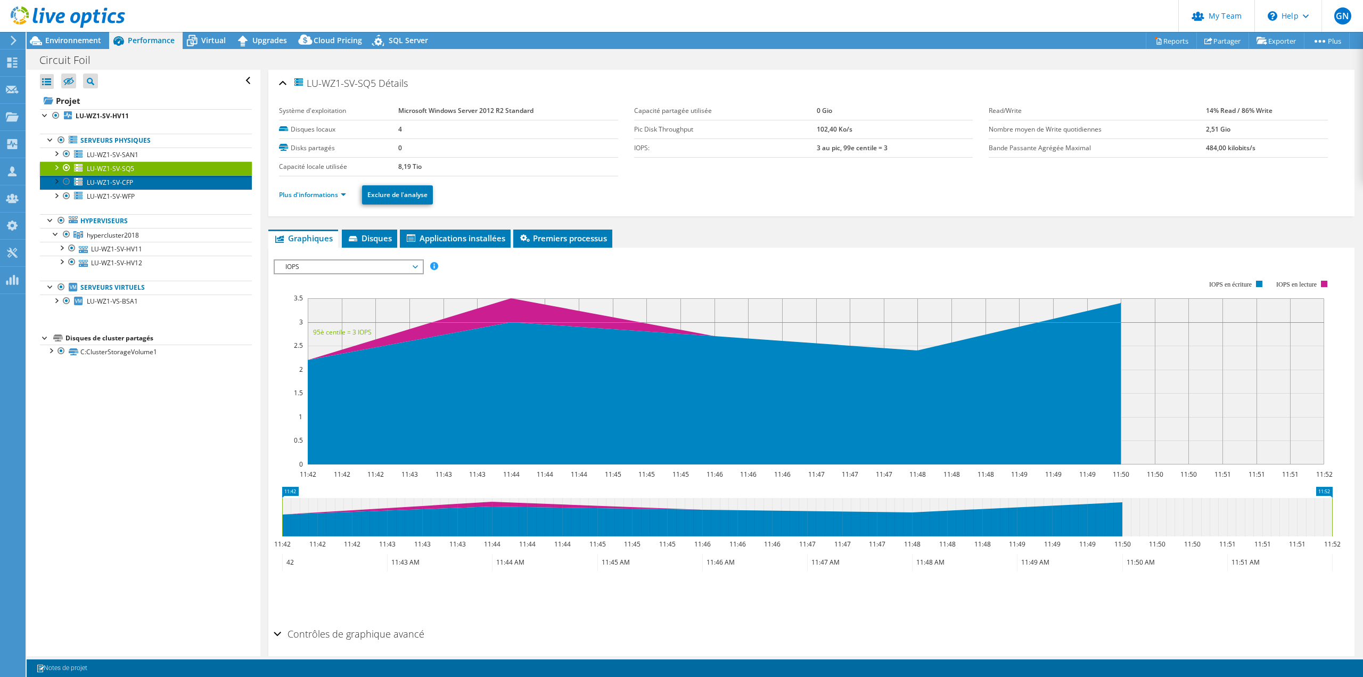
click at [131, 185] on span "LU-WZ1-SV-CFP" at bounding box center [110, 182] width 46 height 9
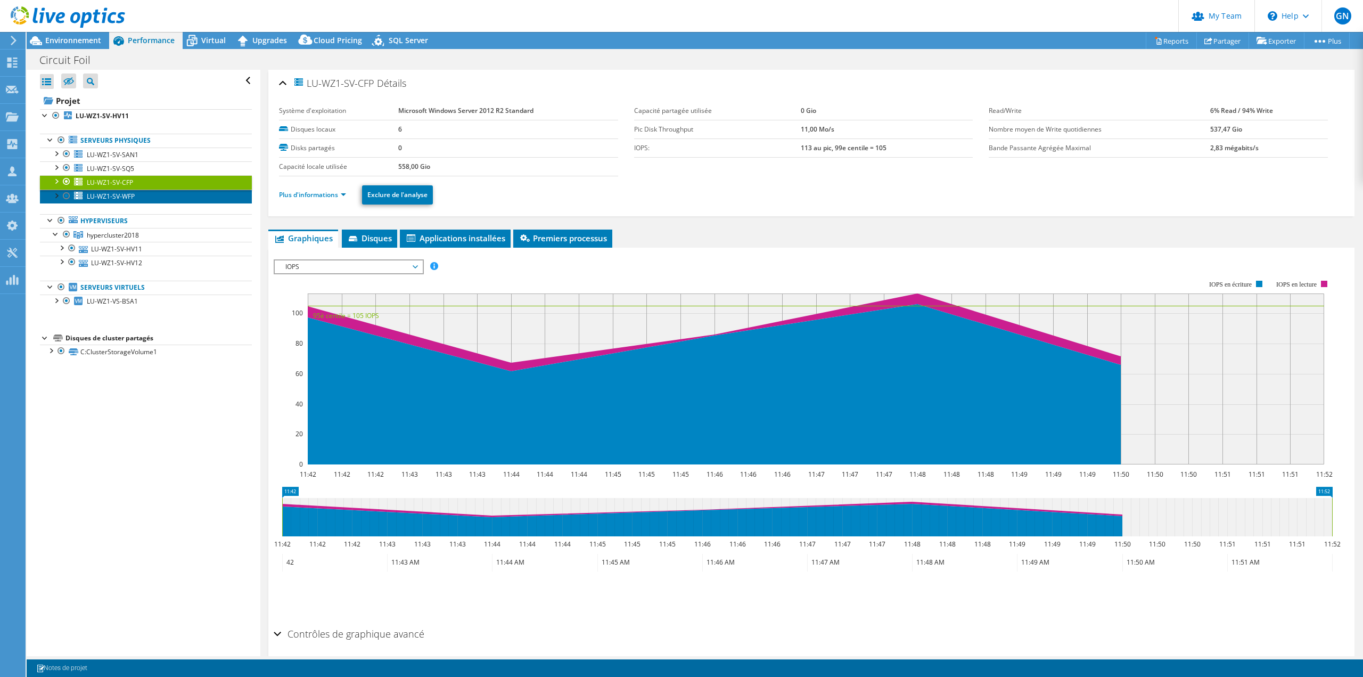
click at [117, 196] on span "LU-WZ1-SV-WFP" at bounding box center [111, 196] width 48 height 9
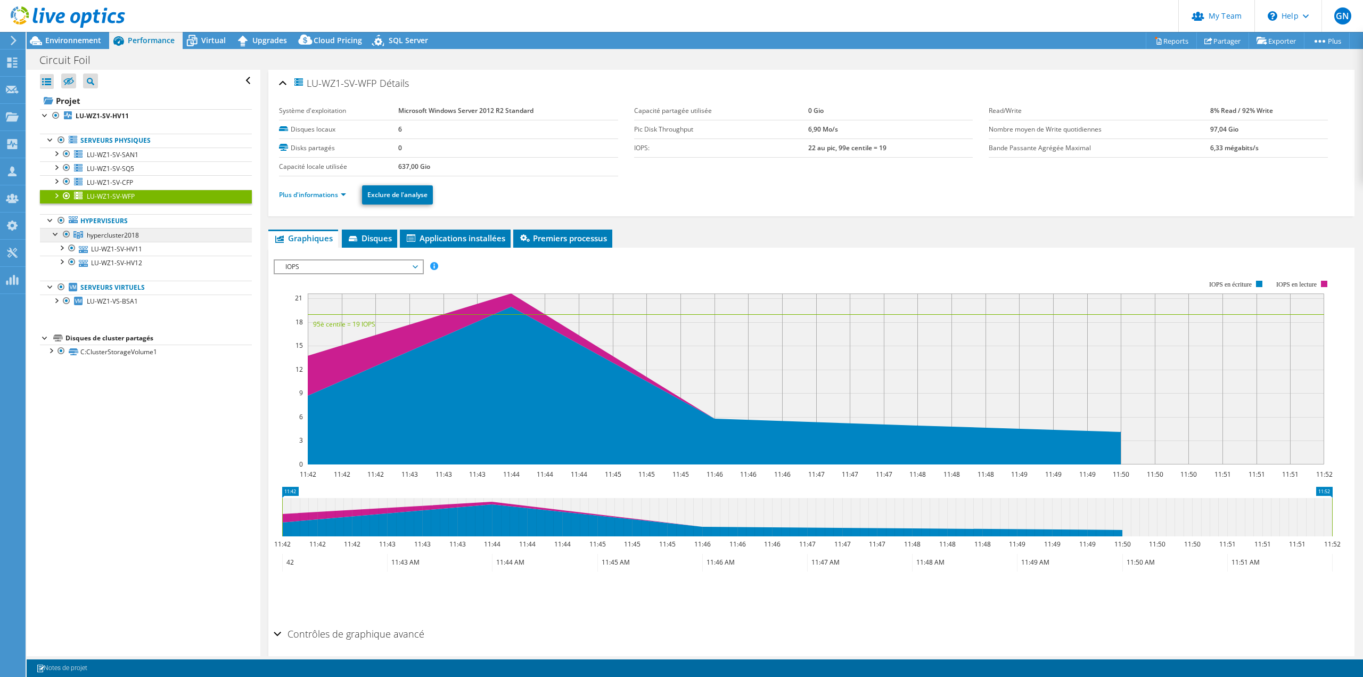
click at [128, 233] on span "hypercluster2018" at bounding box center [113, 234] width 52 height 9
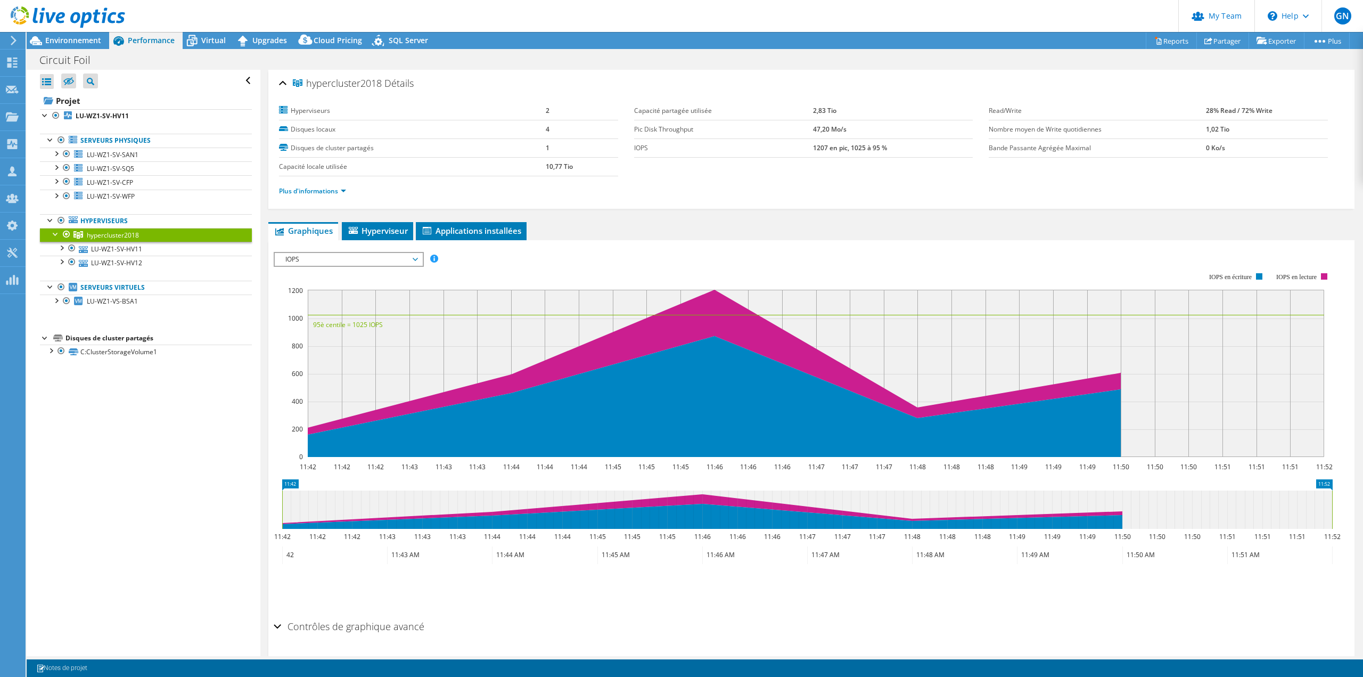
drag, startPoint x: 540, startPoint y: 166, endPoint x: 580, endPoint y: 166, distance: 39.4
click at [580, 166] on tr "Capacité locale utilisée 10,77 Tio" at bounding box center [448, 166] width 339 height 19
click at [134, 298] on span "LU-WZ1-VS-BSA1" at bounding box center [112, 300] width 51 height 9
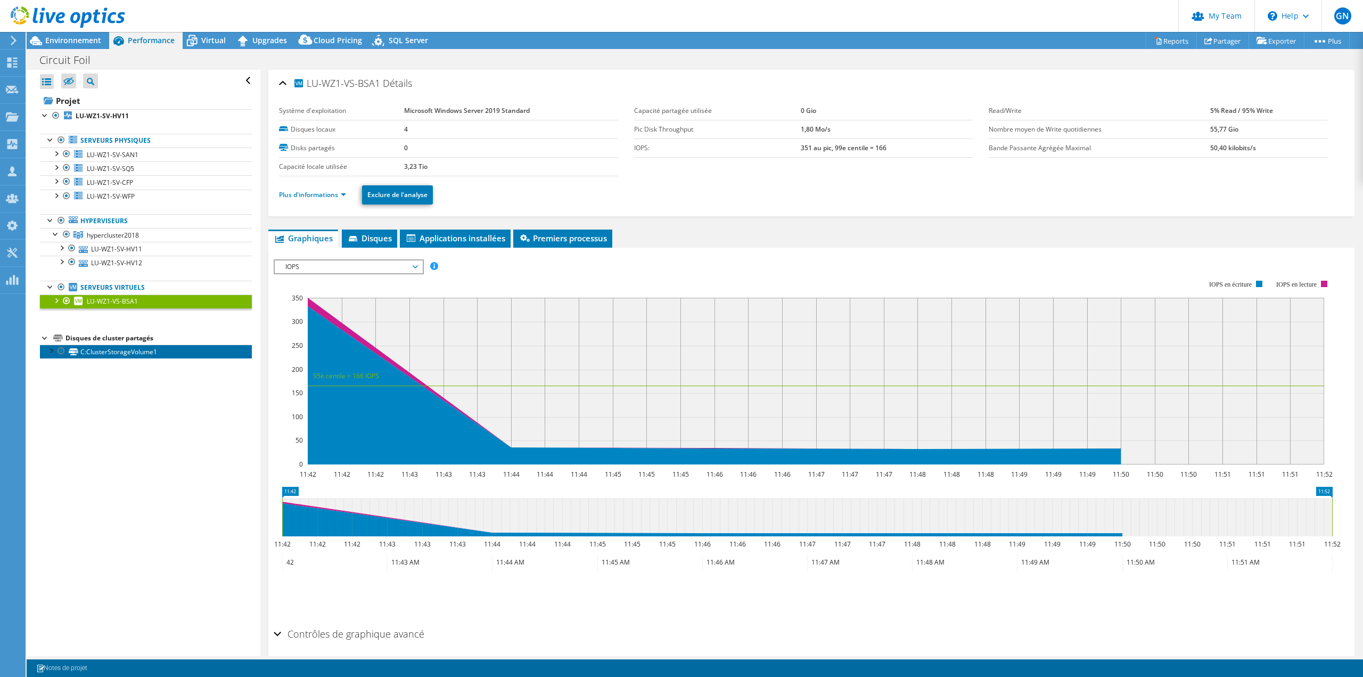
click at [160, 353] on link "C:ClusterStorageVolume1" at bounding box center [146, 351] width 212 height 14
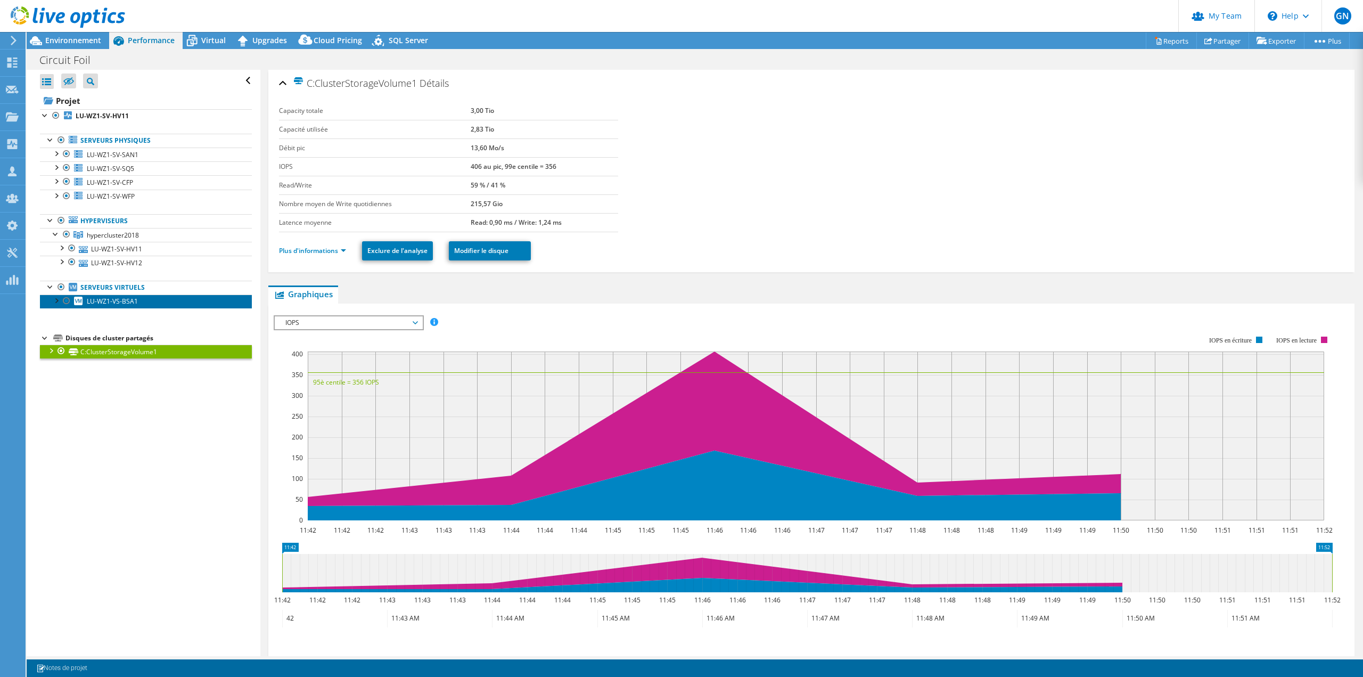
click at [125, 305] on span "LU-WZ1-VS-BSA1" at bounding box center [112, 300] width 51 height 9
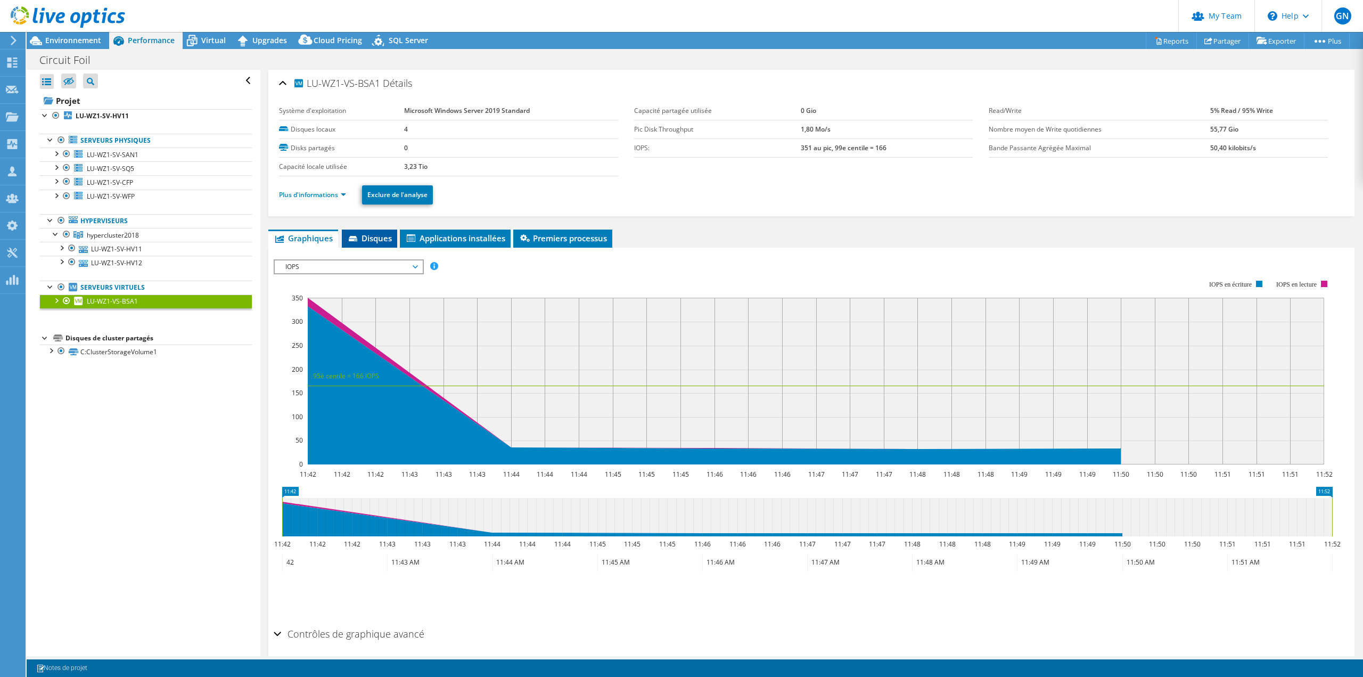
click at [364, 243] on li "Disques" at bounding box center [369, 238] width 55 height 18
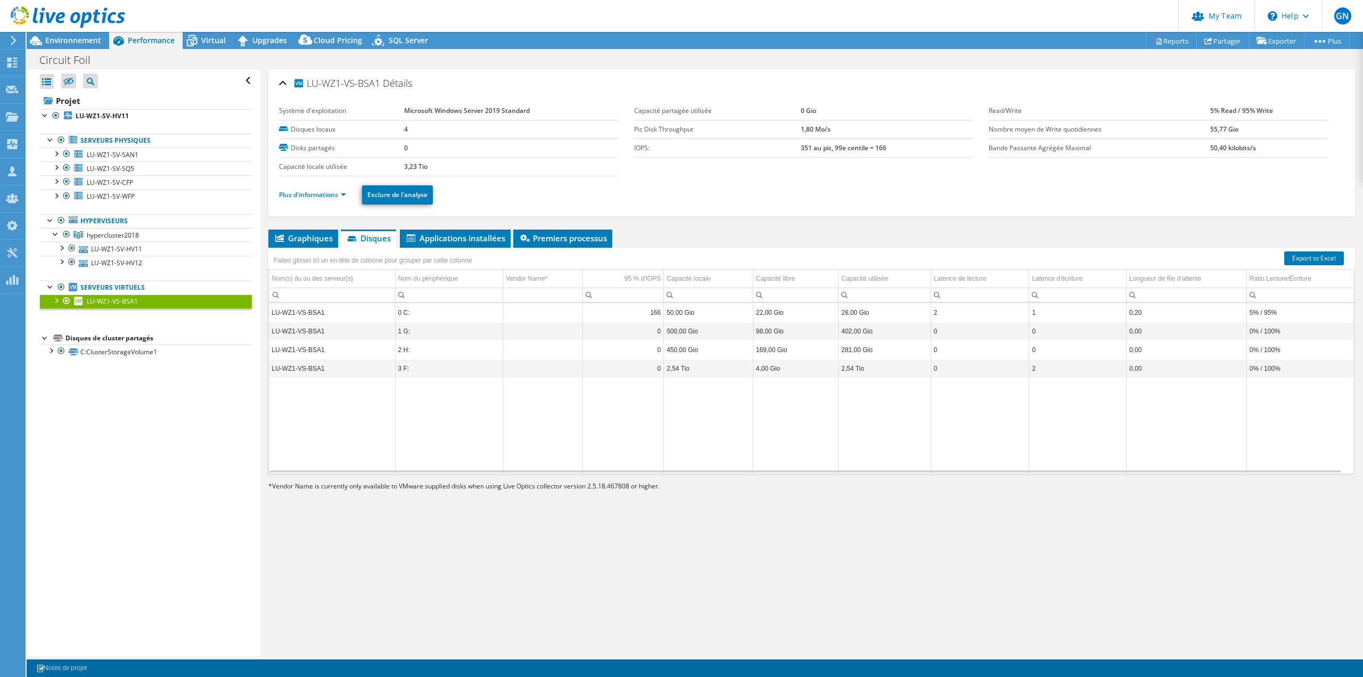
click at [57, 299] on div at bounding box center [56, 299] width 11 height 11
click at [62, 248] on div at bounding box center [61, 247] width 11 height 11
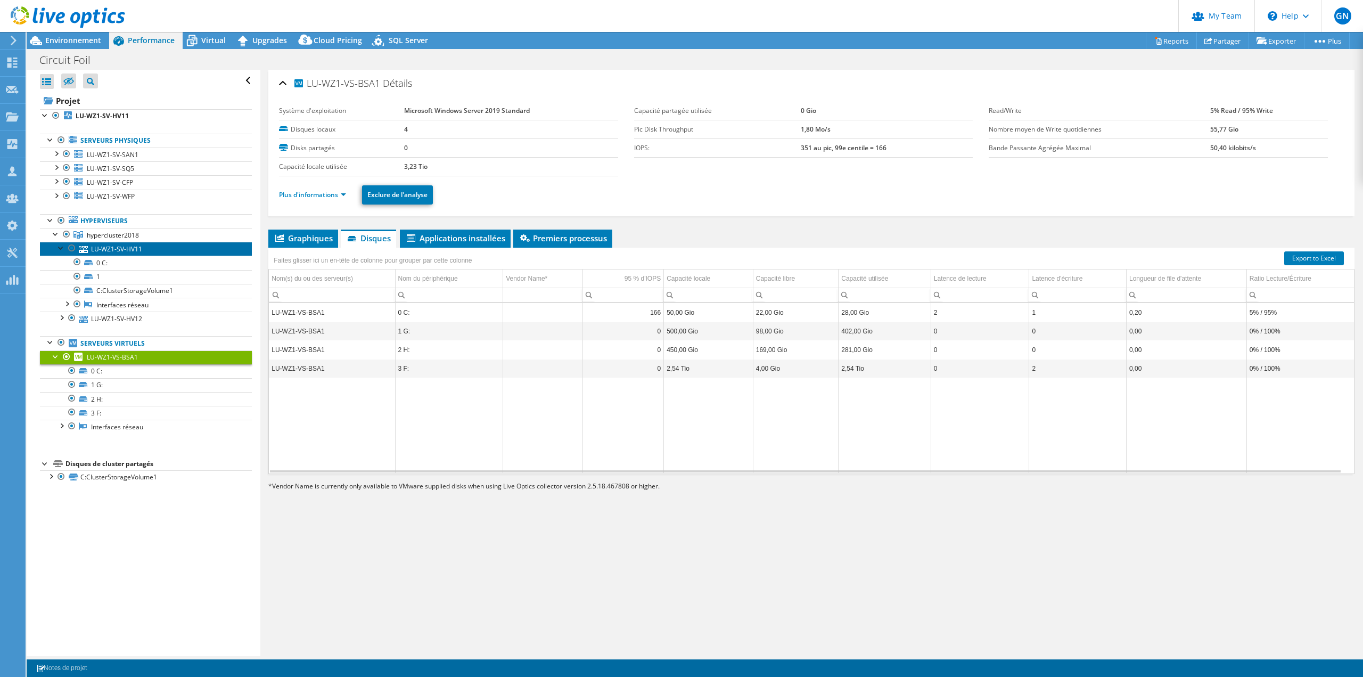
click at [117, 251] on link "LU-WZ1-SV-HV11" at bounding box center [146, 249] width 212 height 14
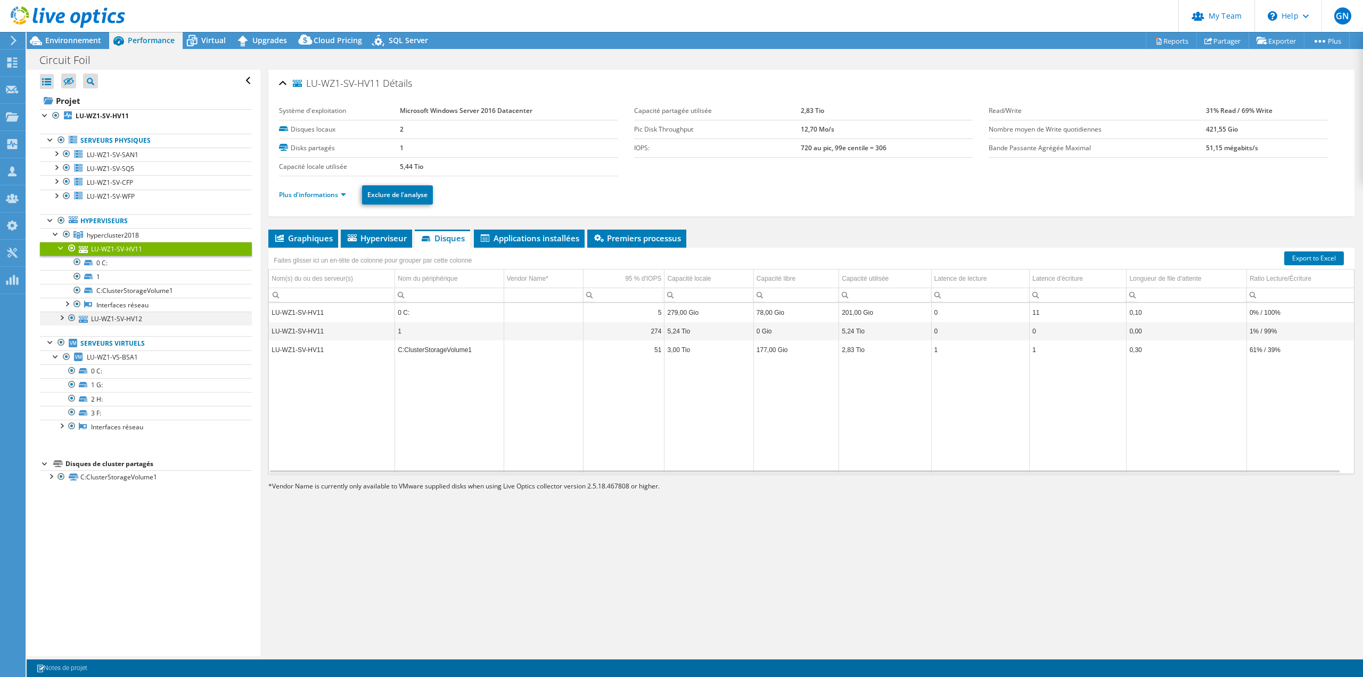
click at [63, 317] on div at bounding box center [61, 316] width 11 height 11
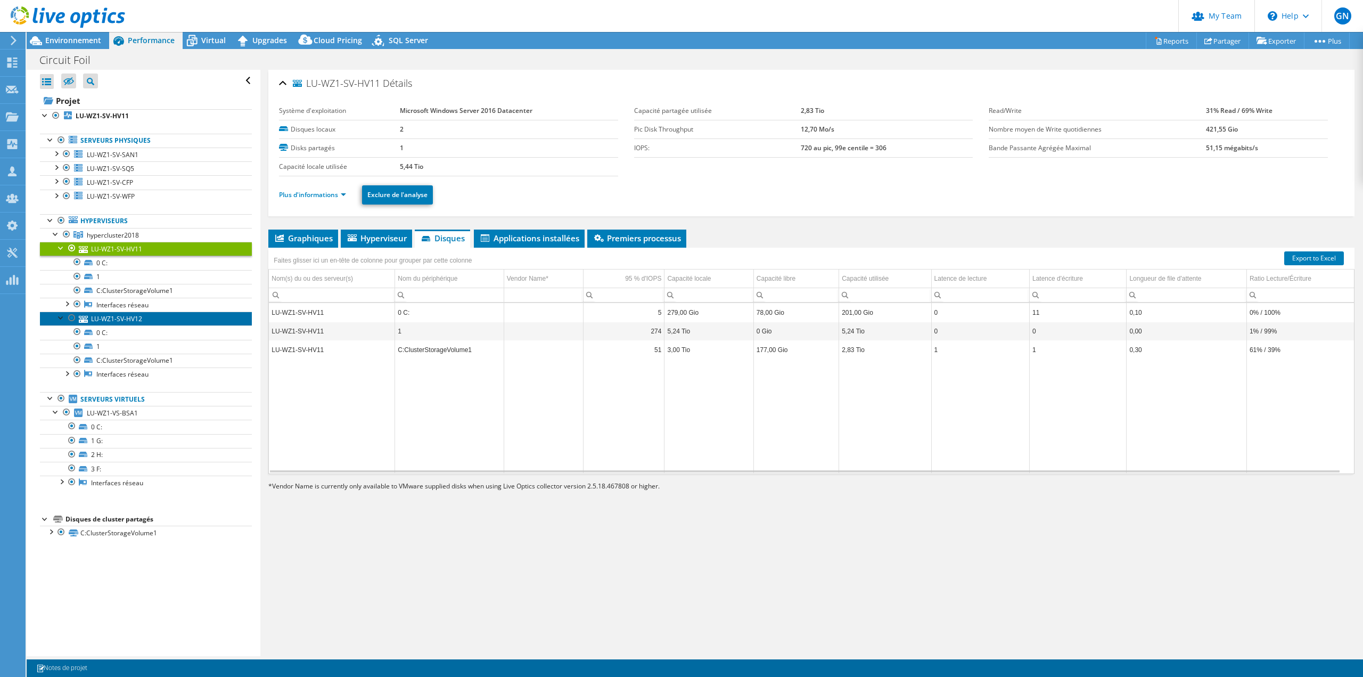
click at [107, 319] on link "LU-WZ1-SV-HV12" at bounding box center [146, 318] width 212 height 14
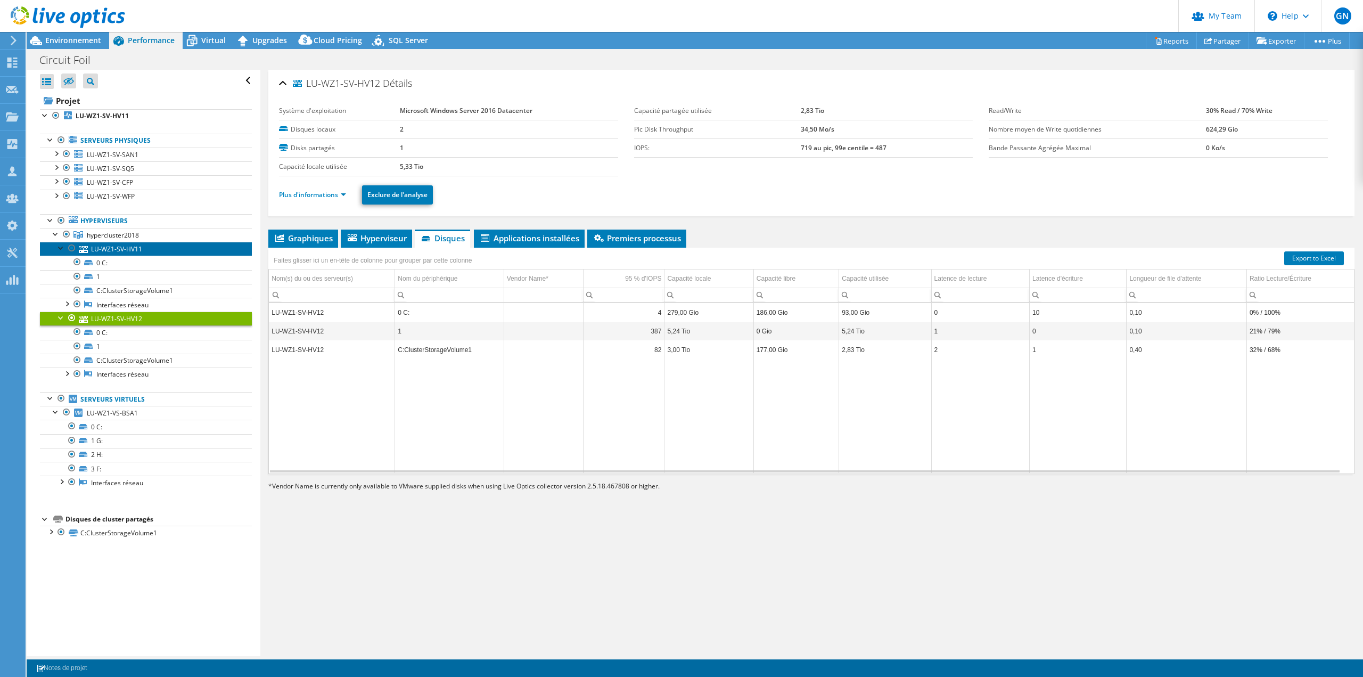
click at [160, 249] on link "LU-WZ1-SV-HV11" at bounding box center [146, 249] width 212 height 14
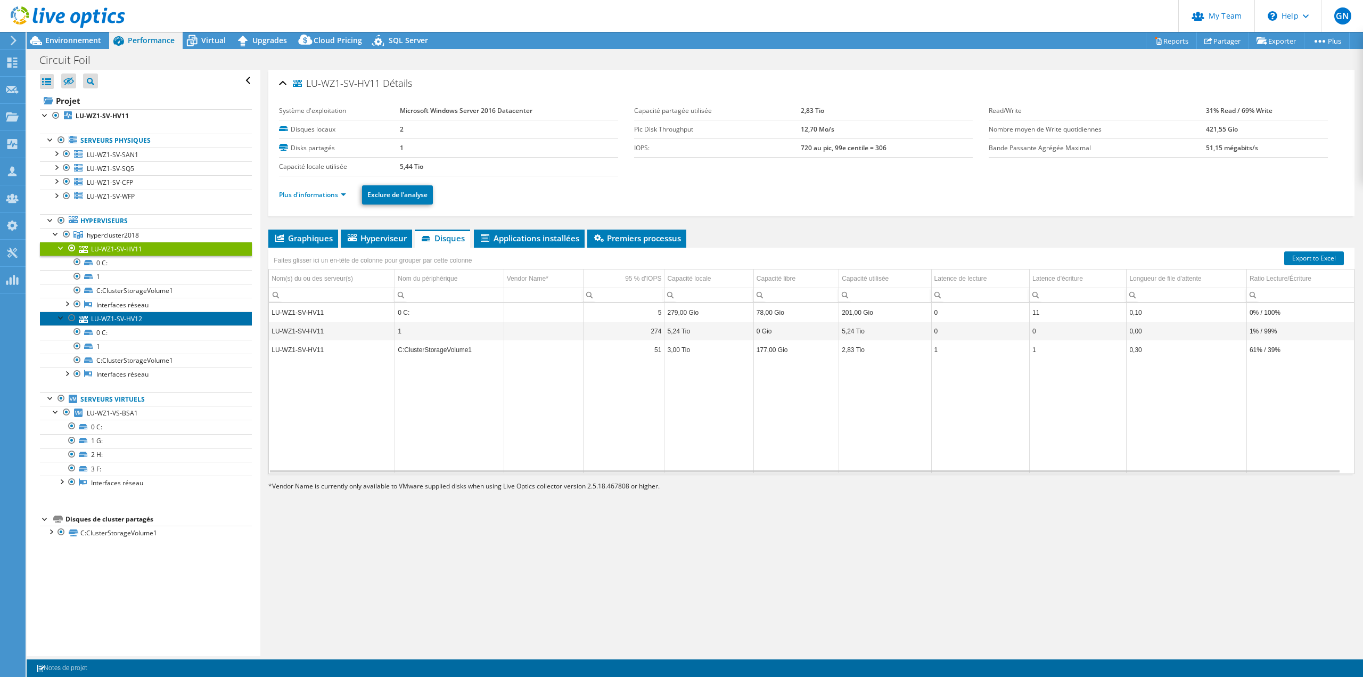
click at [132, 316] on link "LU-WZ1-SV-HV12" at bounding box center [146, 318] width 212 height 14
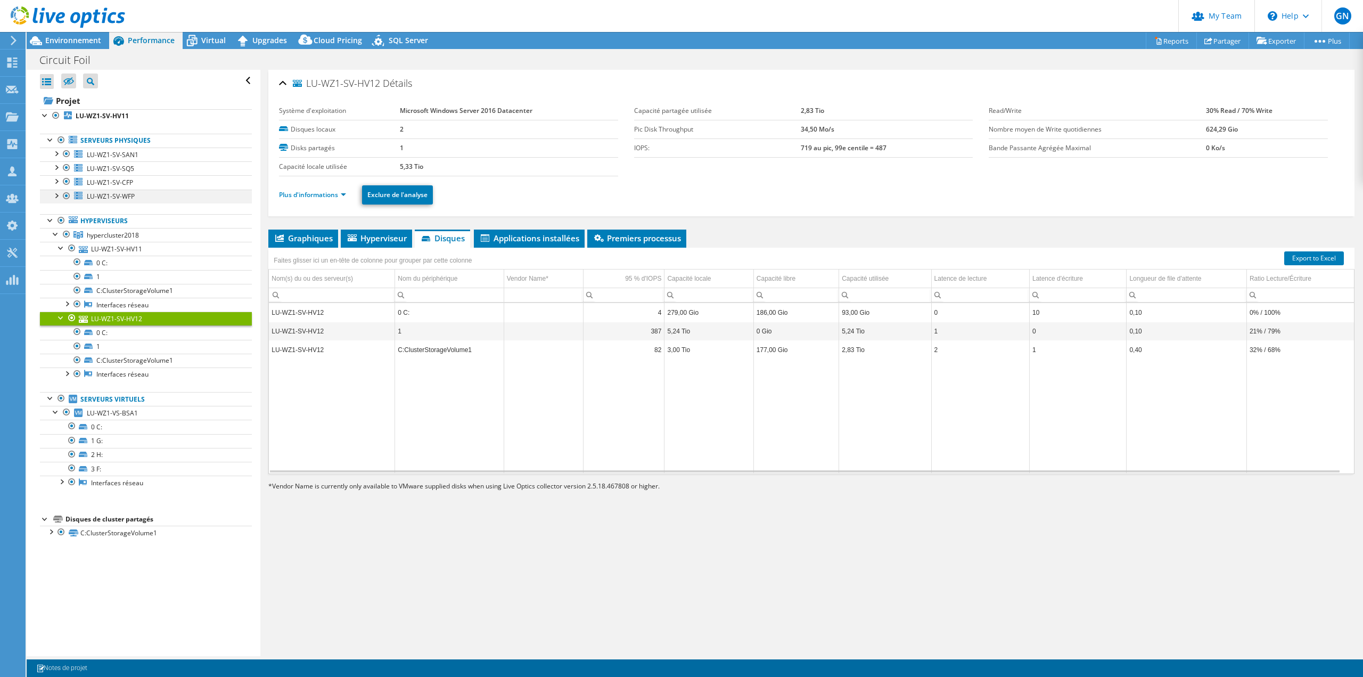
click at [56, 197] on div at bounding box center [56, 194] width 11 height 11
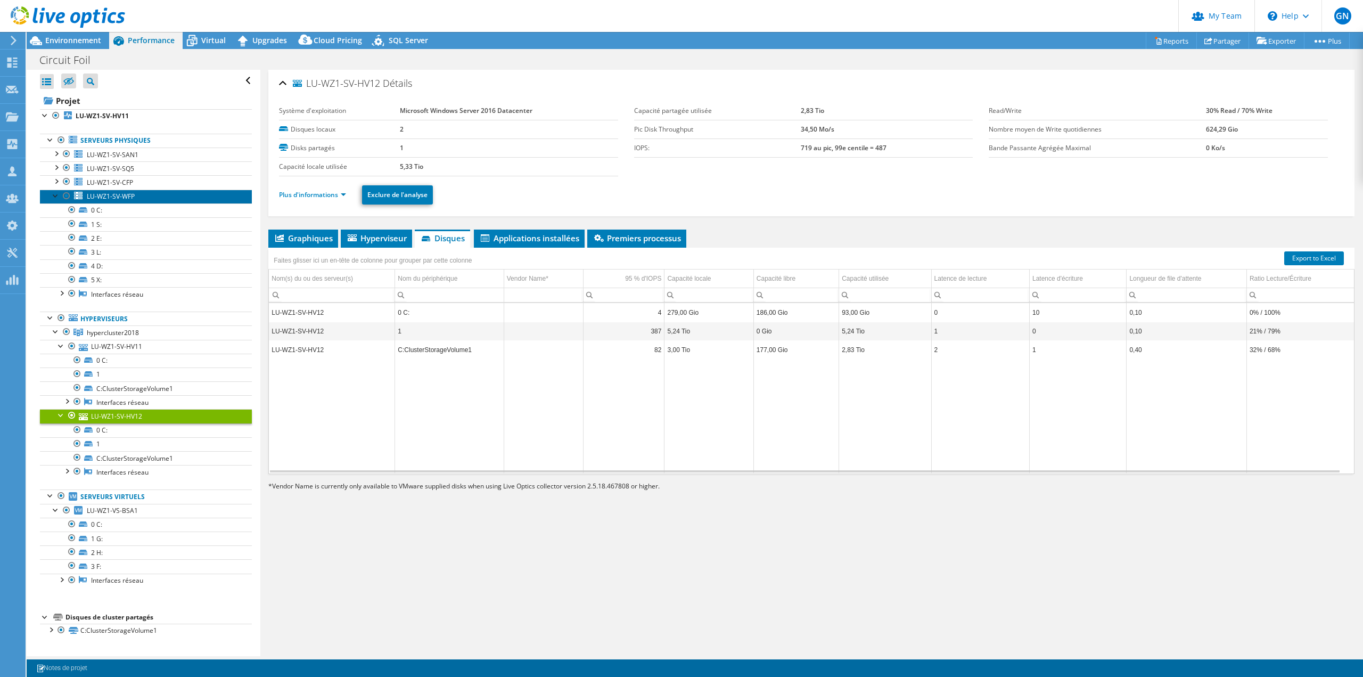
click at [103, 199] on span "LU-WZ1-SV-WFP" at bounding box center [111, 196] width 48 height 9
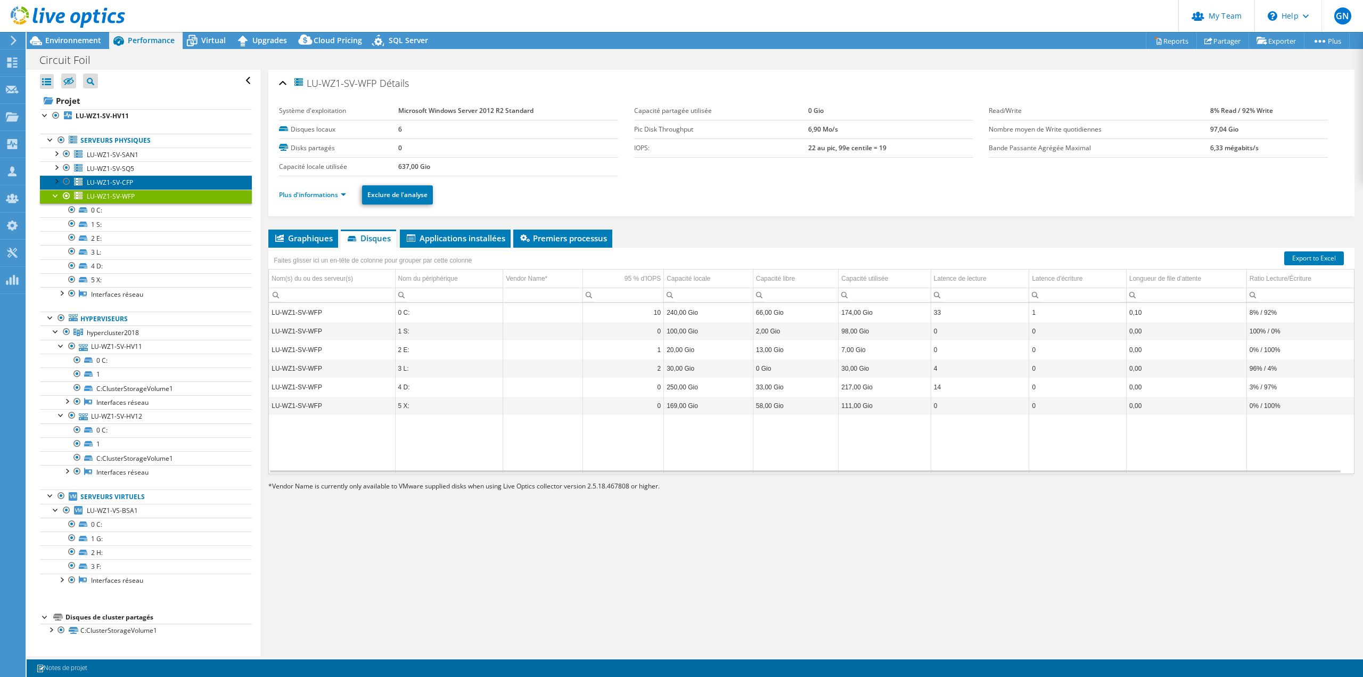
click at [120, 185] on span "LU-WZ1-SV-CFP" at bounding box center [110, 182] width 46 height 9
click at [113, 143] on link "Serveurs physiques" at bounding box center [146, 141] width 212 height 14
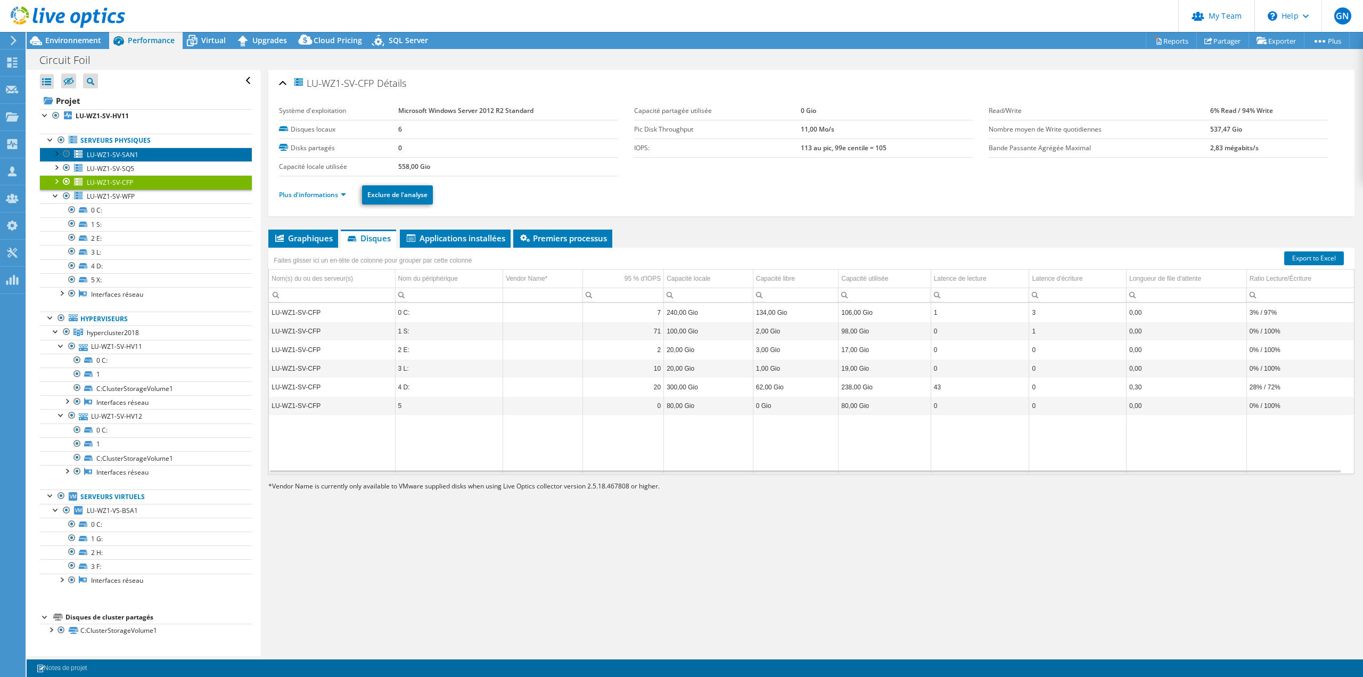
click at [111, 155] on span "LU-WZ1-SV-SAN1" at bounding box center [113, 154] width 52 height 9
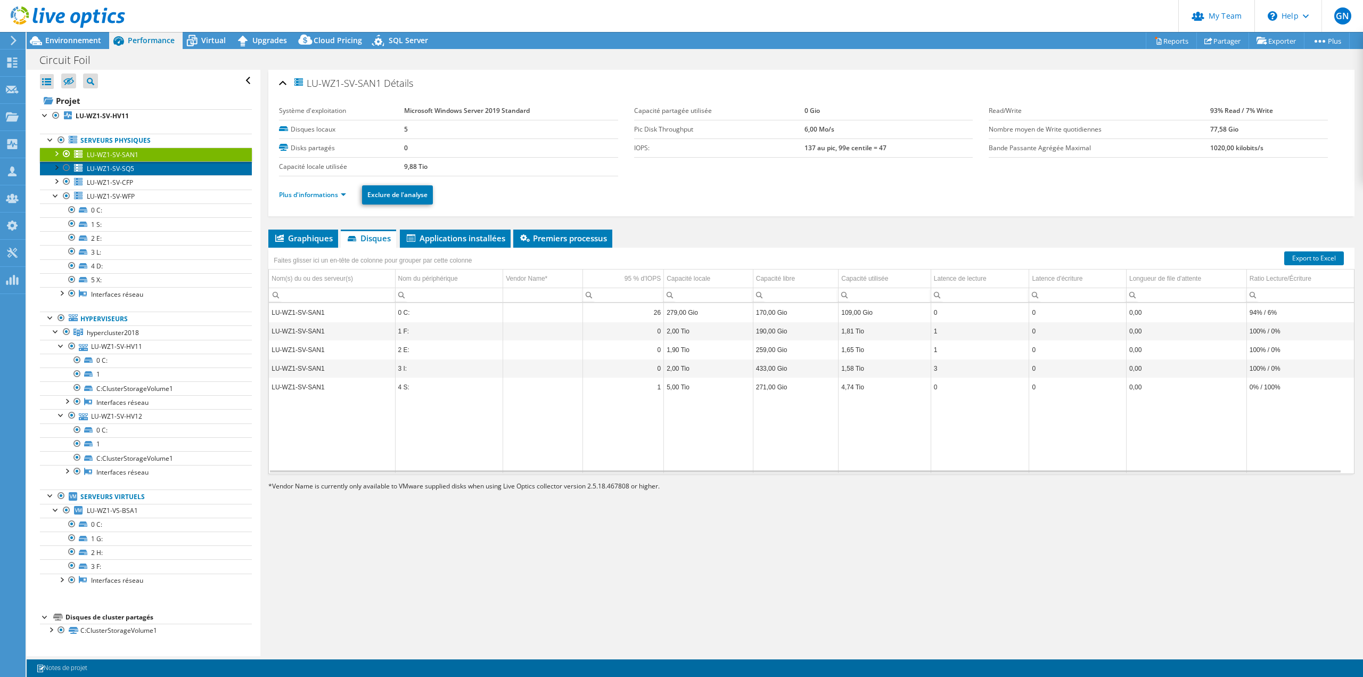
click at [104, 169] on span "LU-WZ1-SV-SQ5" at bounding box center [110, 168] width 47 height 9
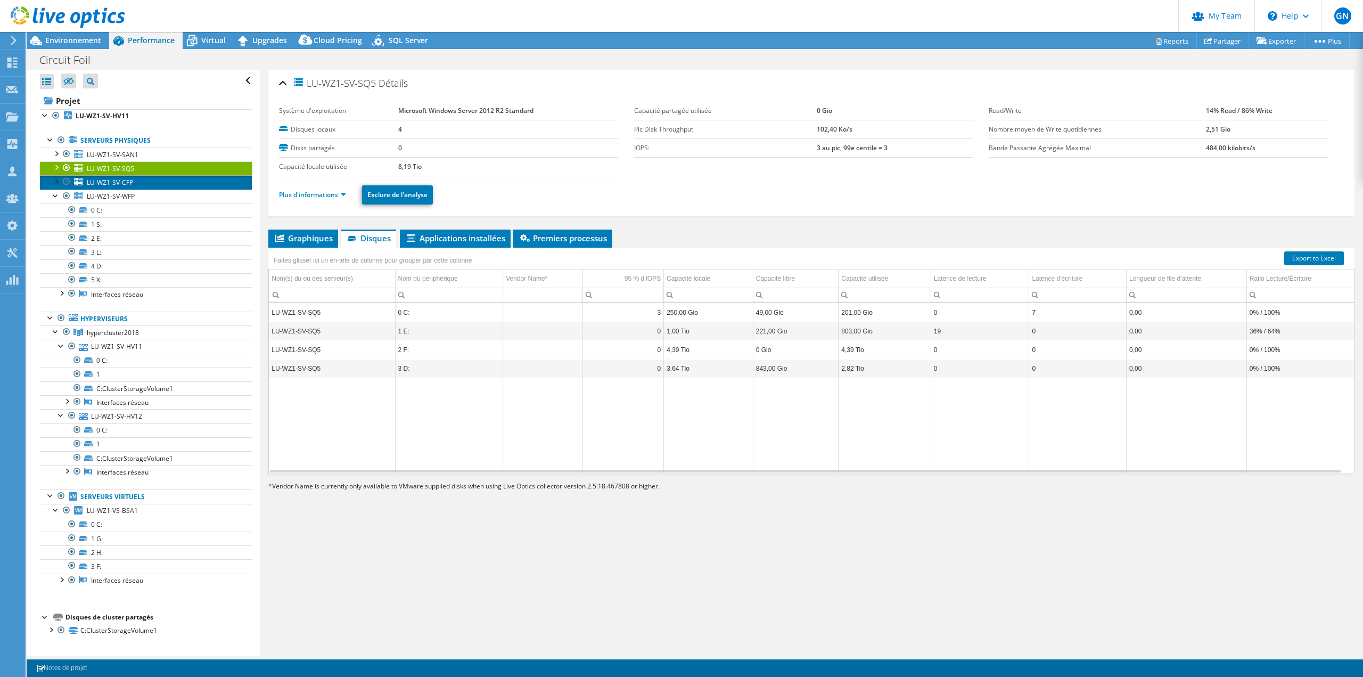
click at [126, 185] on span "LU-WZ1-SV-CFP" at bounding box center [110, 182] width 46 height 9
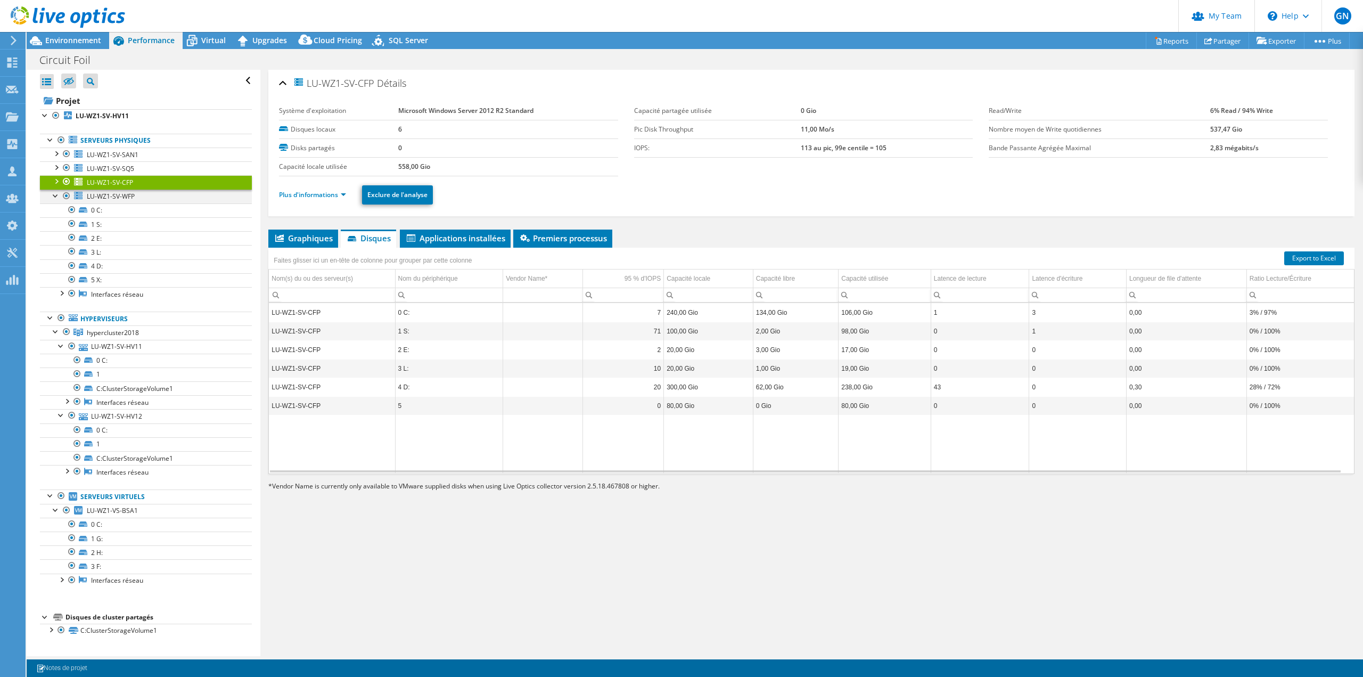
click at [53, 195] on div at bounding box center [56, 194] width 11 height 11
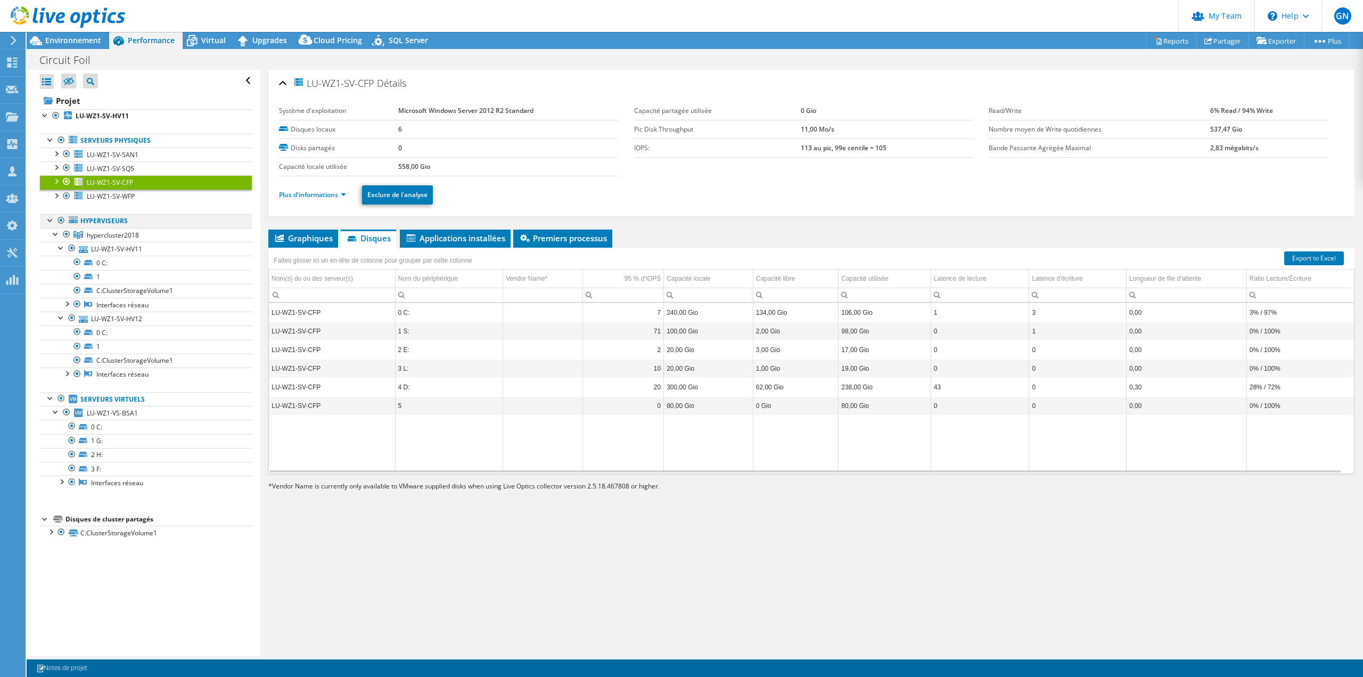
click at [47, 219] on div at bounding box center [50, 219] width 11 height 11
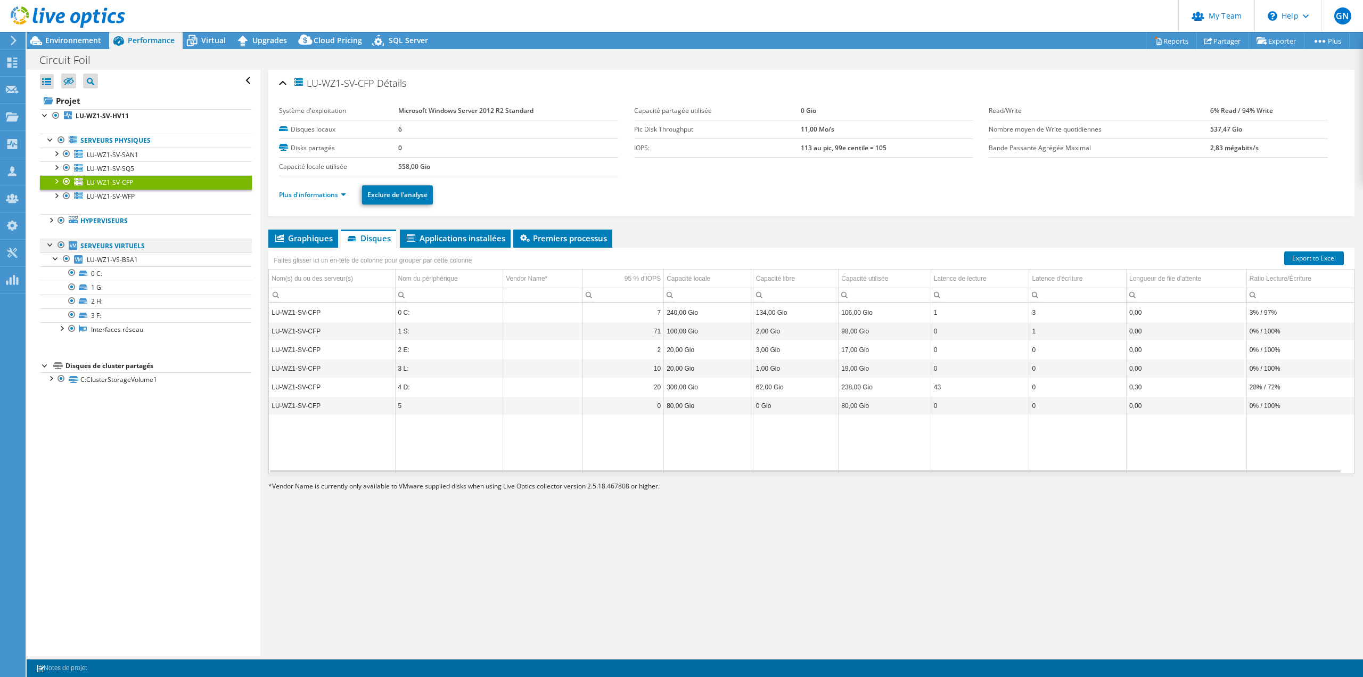
click at [47, 243] on div at bounding box center [50, 243] width 11 height 11
click at [44, 282] on div at bounding box center [45, 281] width 11 height 11
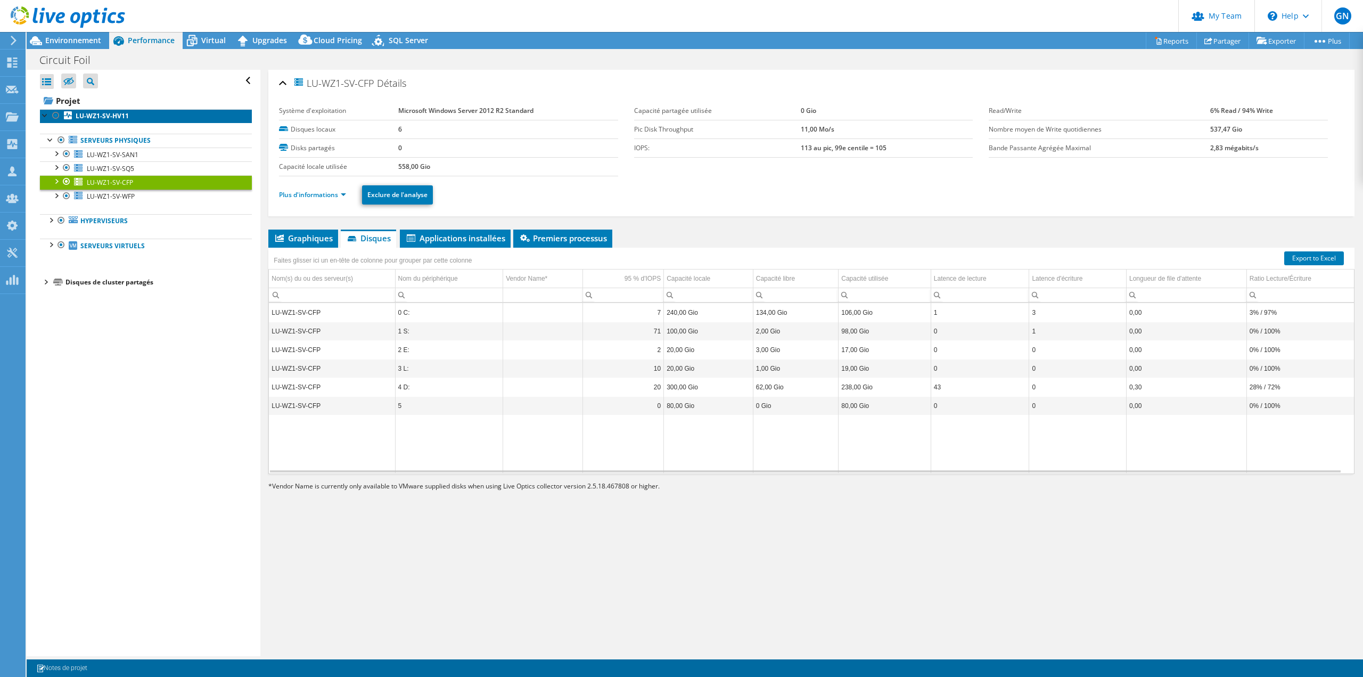
click at [92, 118] on b "LU-WZ1-SV-HV11" at bounding box center [102, 115] width 53 height 9
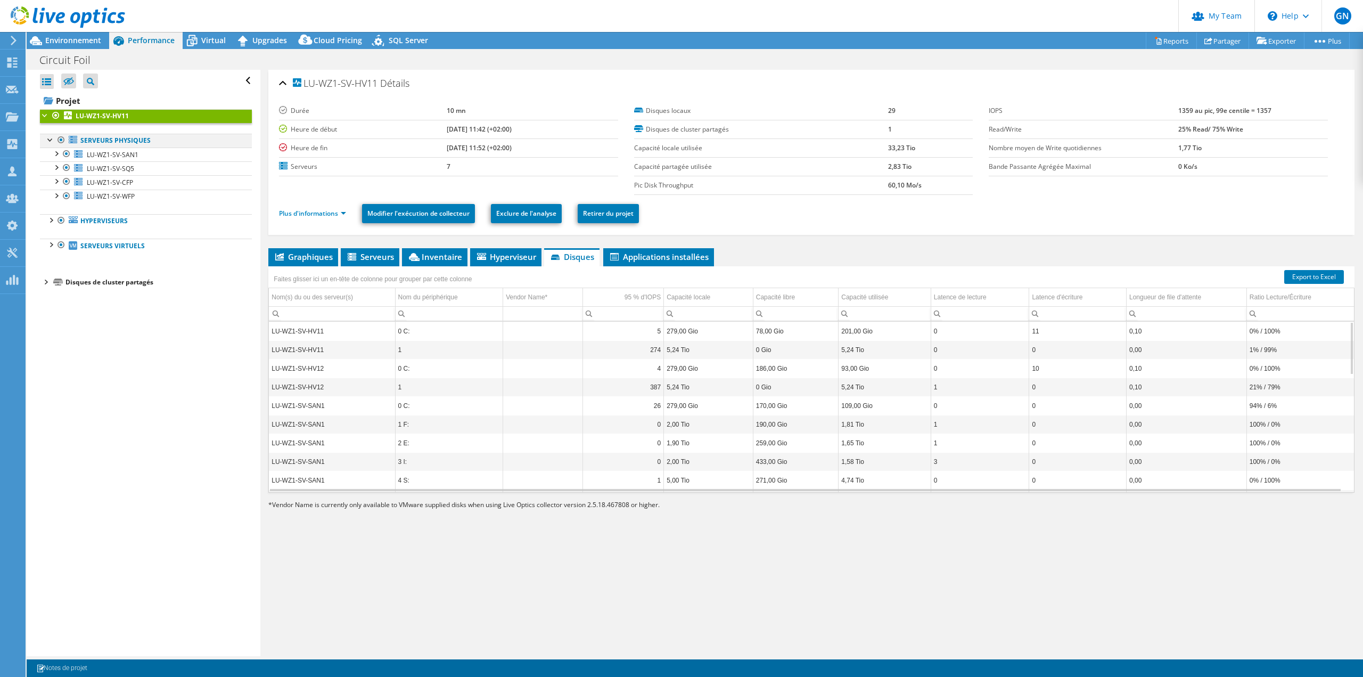
click at [49, 141] on div at bounding box center [50, 139] width 11 height 11
click at [1295, 274] on link "Export to Excel" at bounding box center [1314, 277] width 60 height 14
